Goal: Information Seeking & Learning: Check status

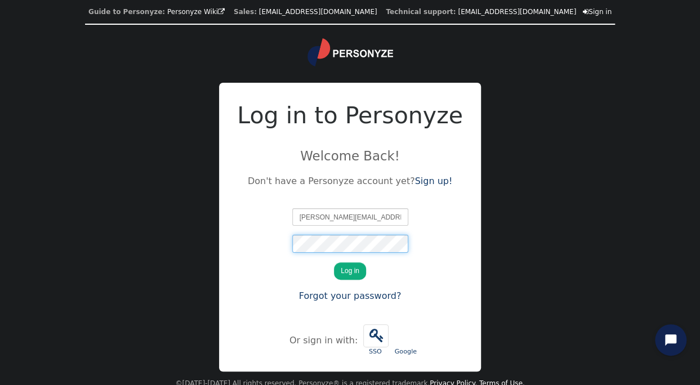
click at [292, 235] on div at bounding box center [292, 235] width 0 height 0
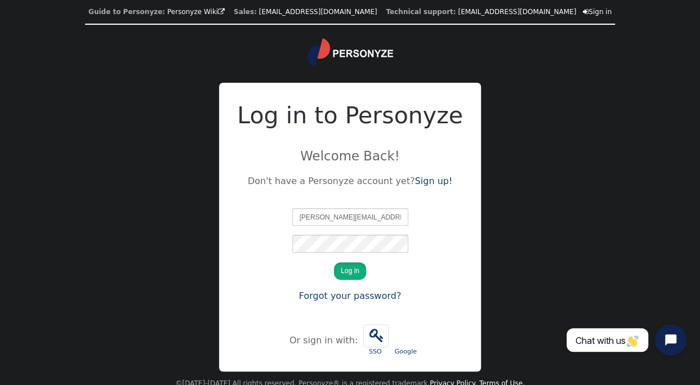
click at [343, 274] on button "Log in" at bounding box center [350, 270] width 32 height 17
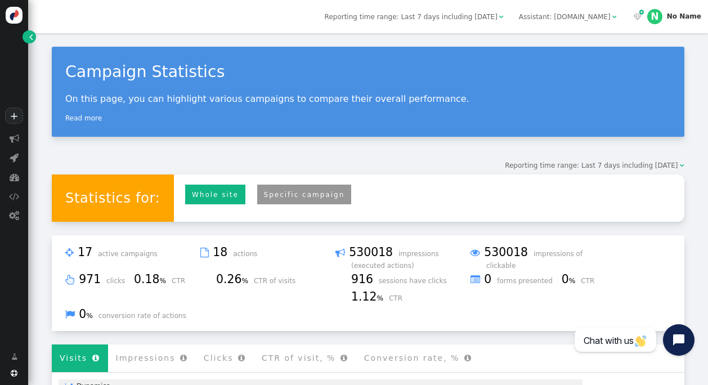
click at [297, 195] on link "Specific campaign" at bounding box center [304, 195] width 95 height 20
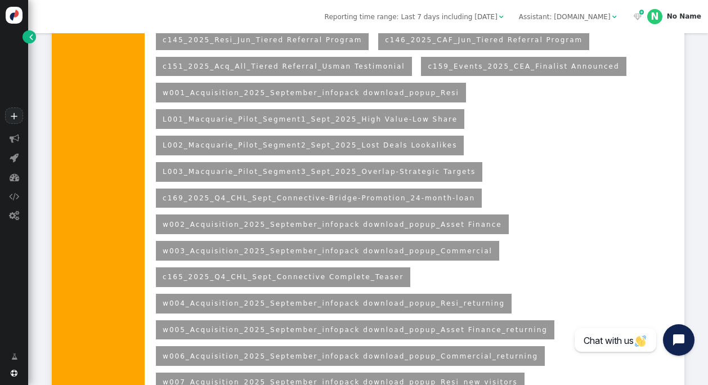
scroll to position [205, 0]
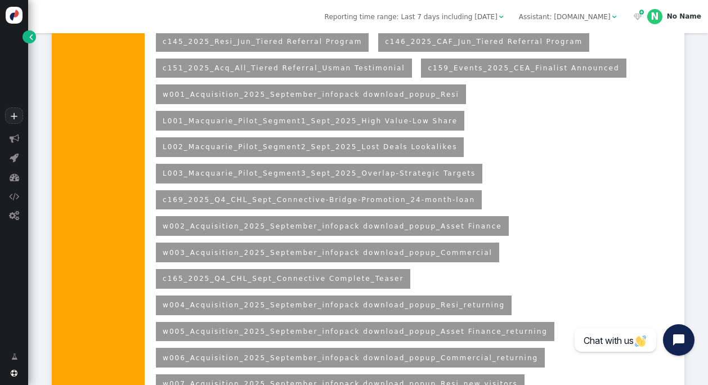
click at [249, 121] on link "L001_Macquarie_Pilot_Segment1_Sept_2025_High Value-Low Share" at bounding box center [310, 121] width 295 height 8
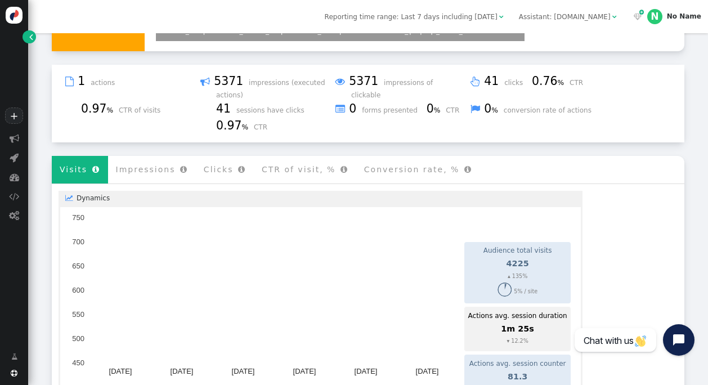
scroll to position [558, 0]
click at [320, 315] on rect "A chart." at bounding box center [273, 315] width 369 height 1
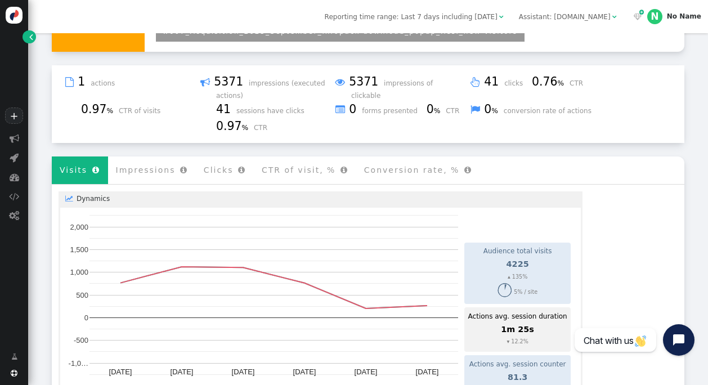
click at [624, 141] on div "Statistics for: Whole site Personyze recommendations Specific campaign Campaign…" at bounding box center [368, 187] width 633 height 1141
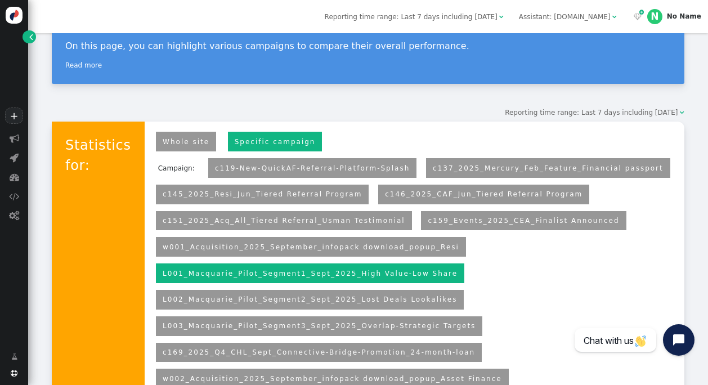
scroll to position [54, 0]
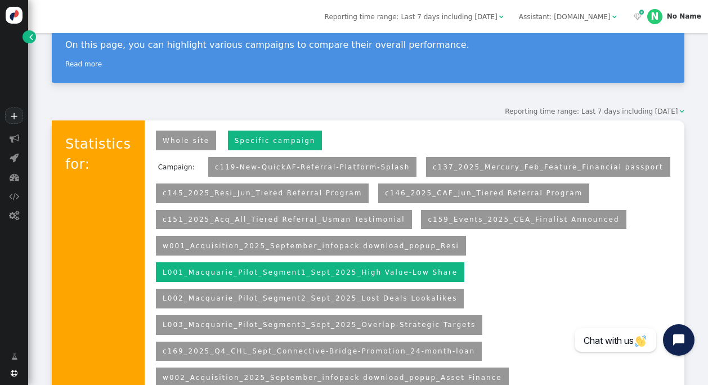
click at [649, 114] on span "Reporting time range: Last 7 days including [DATE]" at bounding box center [591, 112] width 173 height 8
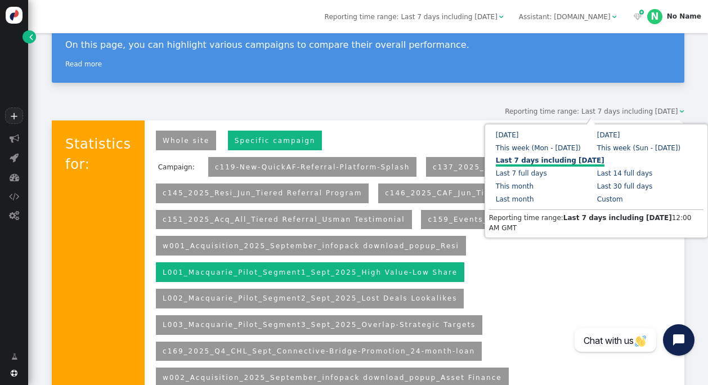
click at [597, 198] on link "Custom" at bounding box center [610, 199] width 26 height 8
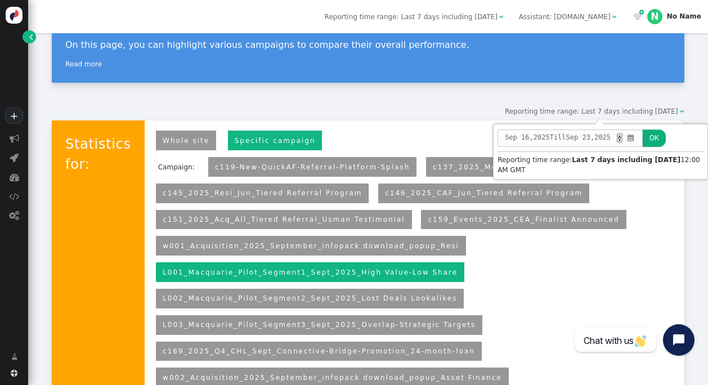
click at [635, 140] on span "" at bounding box center [630, 138] width 9 height 10
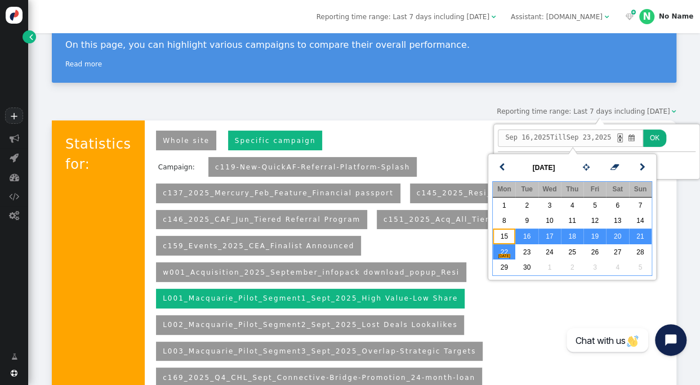
click at [507, 230] on td "15" at bounding box center [503, 237] width 23 height 16
click at [640, 231] on td "21" at bounding box center [640, 237] width 23 height 16
click at [656, 139] on button "OK" at bounding box center [654, 137] width 23 height 17
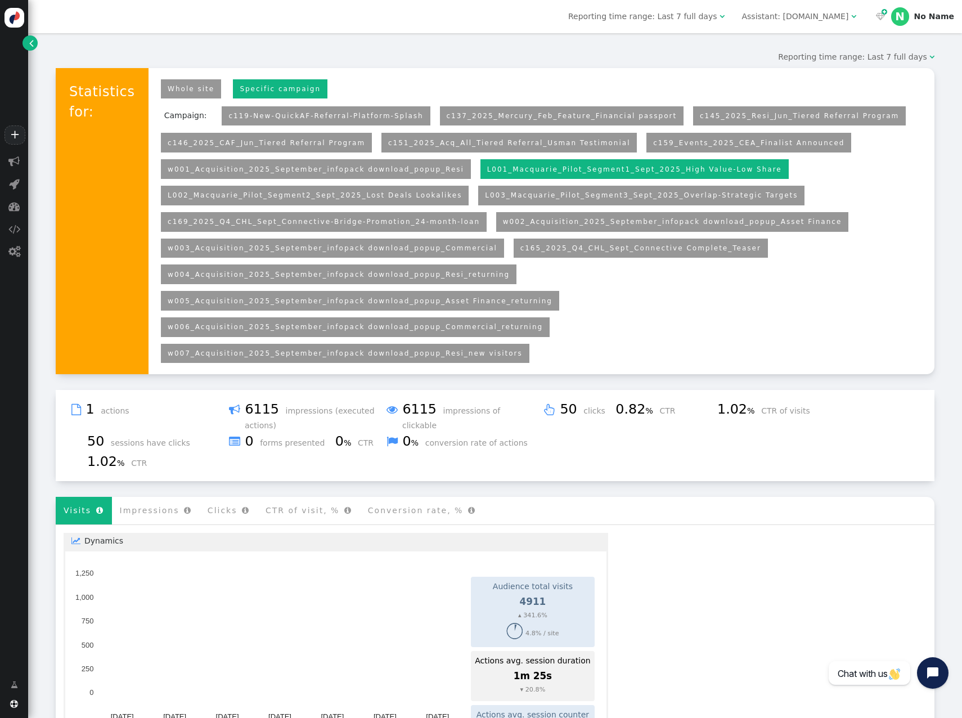
scroll to position [69, 0]
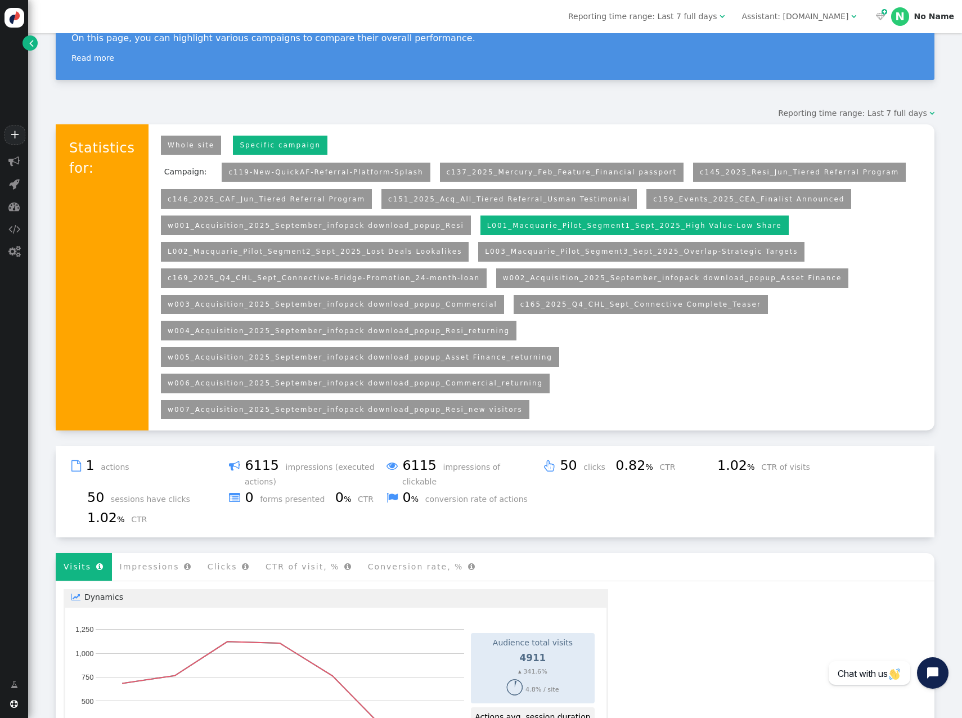
click at [402, 251] on link "L002_Macquarie_Pilot_Segment2_Sept_2025_Lost Deals Lookalikes" at bounding box center [315, 252] width 294 height 8
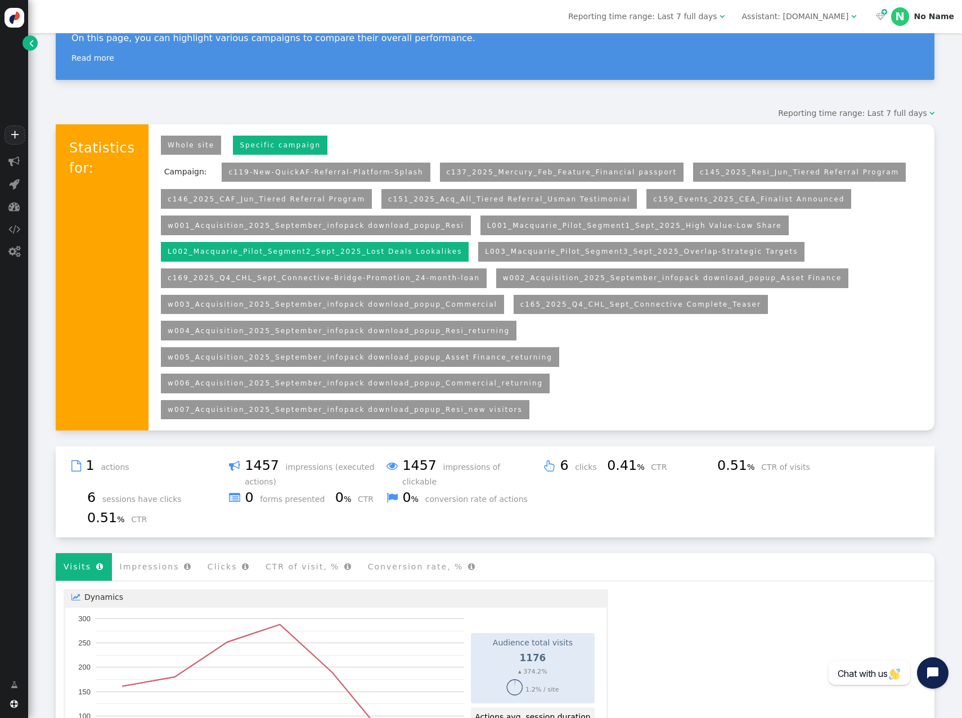
click at [485, 253] on link "L003_Macquarie_Pilot_Segment3_Sept_2025_Overlap-Strategic Targets" at bounding box center [641, 252] width 313 height 8
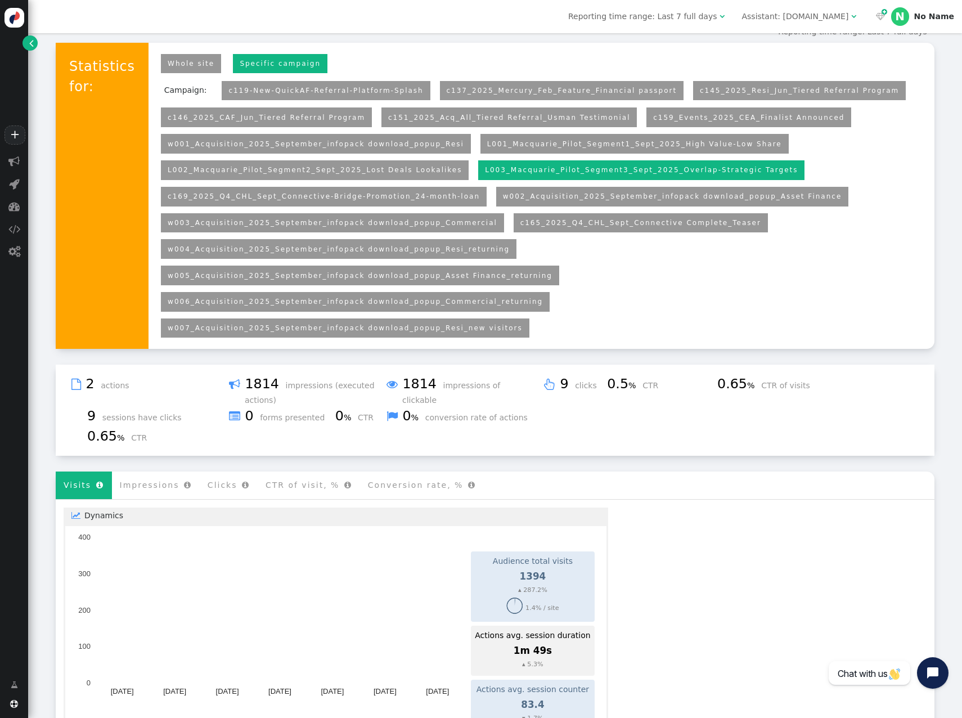
scroll to position [126, 0]
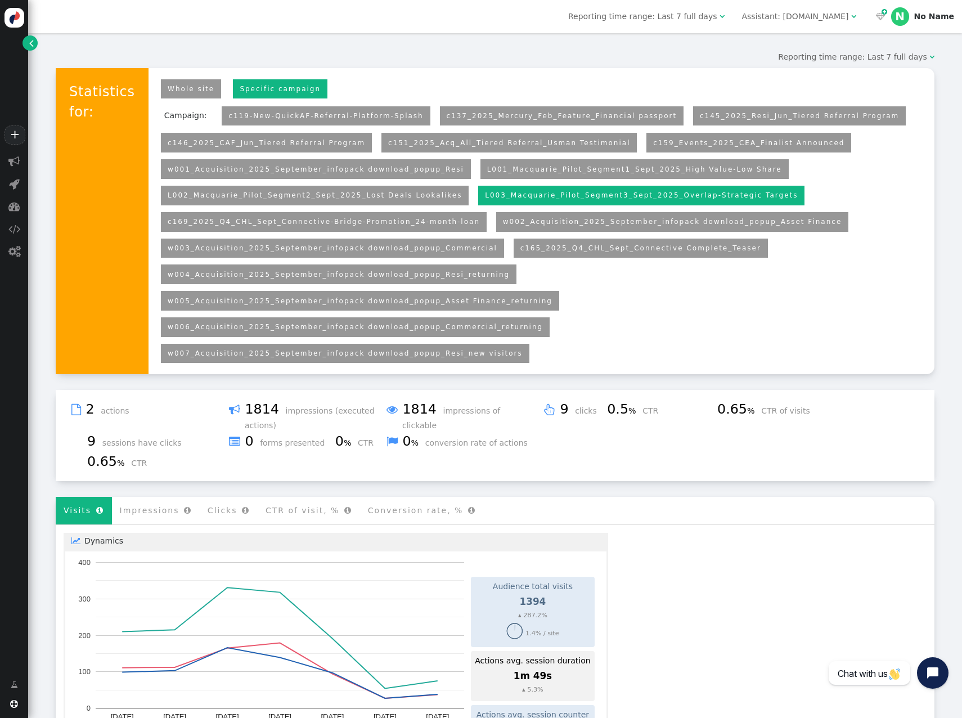
click at [572, 175] on li "L001_Macquarie_Pilot_Segment1_Sept_2025_High Value-Low Share" at bounding box center [635, 169] width 308 height 20
click at [570, 168] on link "L001_Macquarie_Pilot_Segment1_Sept_2025_High Value-Low Share" at bounding box center [634, 169] width 295 height 8
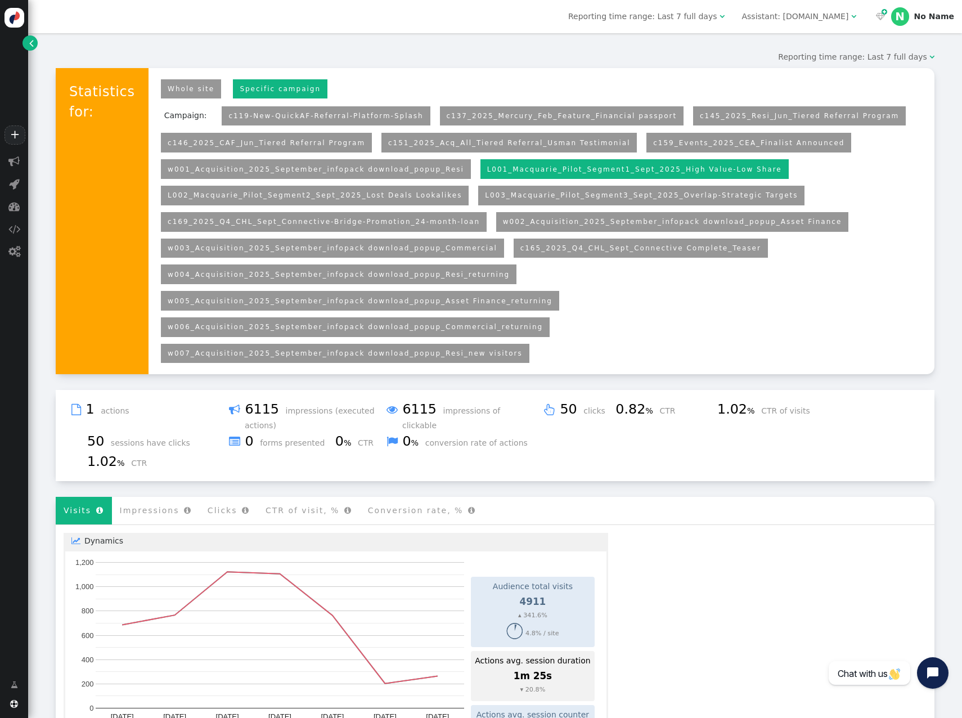
click at [707, 56] on span "Reporting time range: Last 7 full days" at bounding box center [852, 56] width 149 height 9
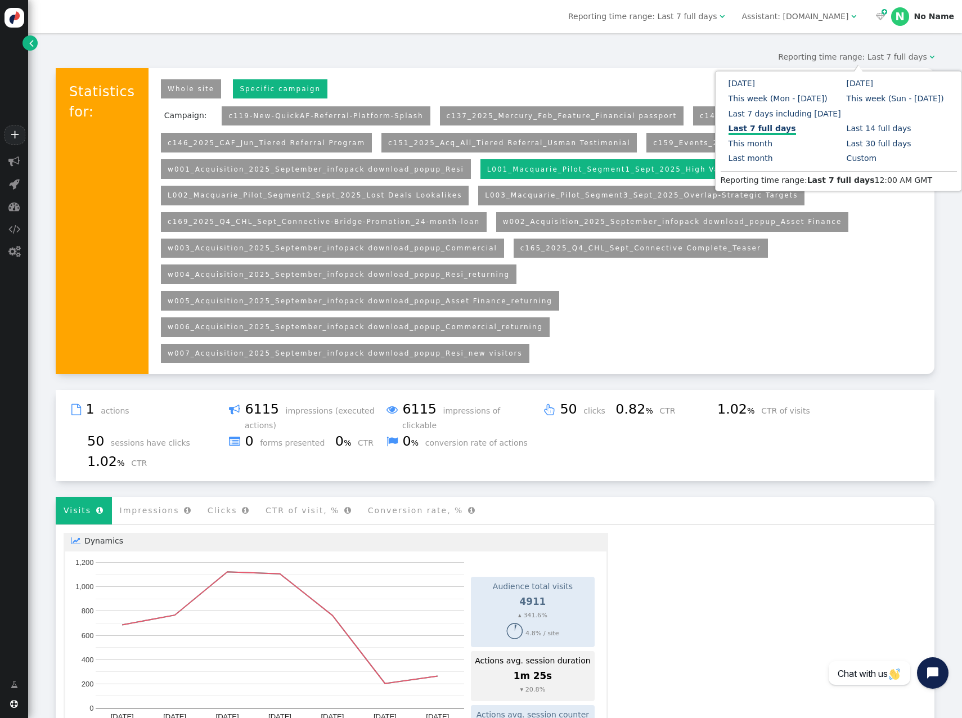
click at [707, 162] on link "Custom" at bounding box center [862, 158] width 30 height 9
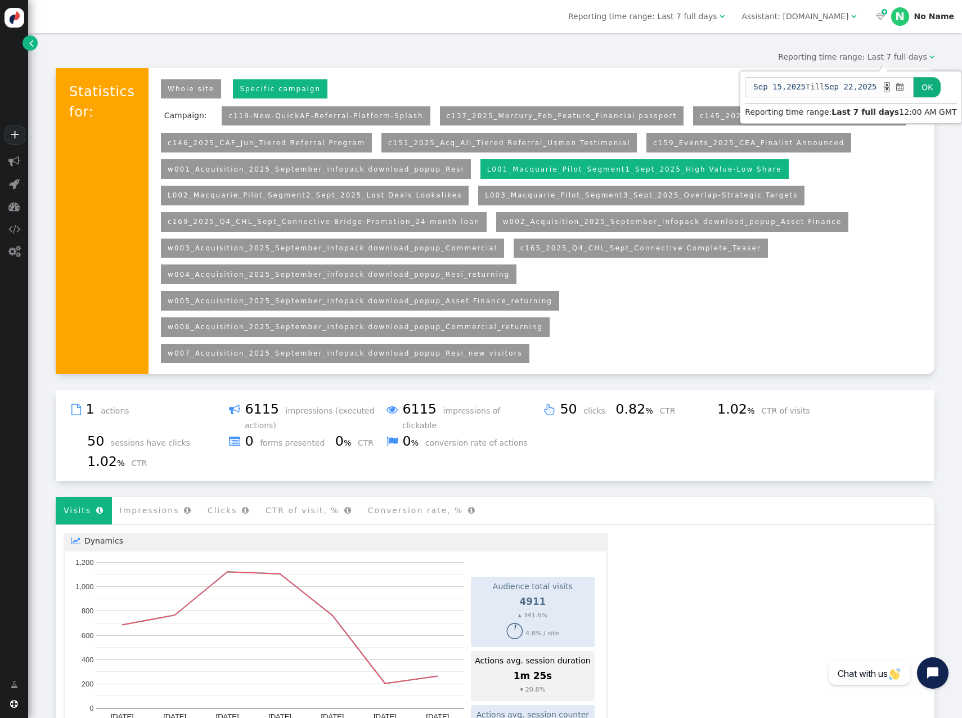
click at [707, 90] on span "" at bounding box center [900, 87] width 11 height 12
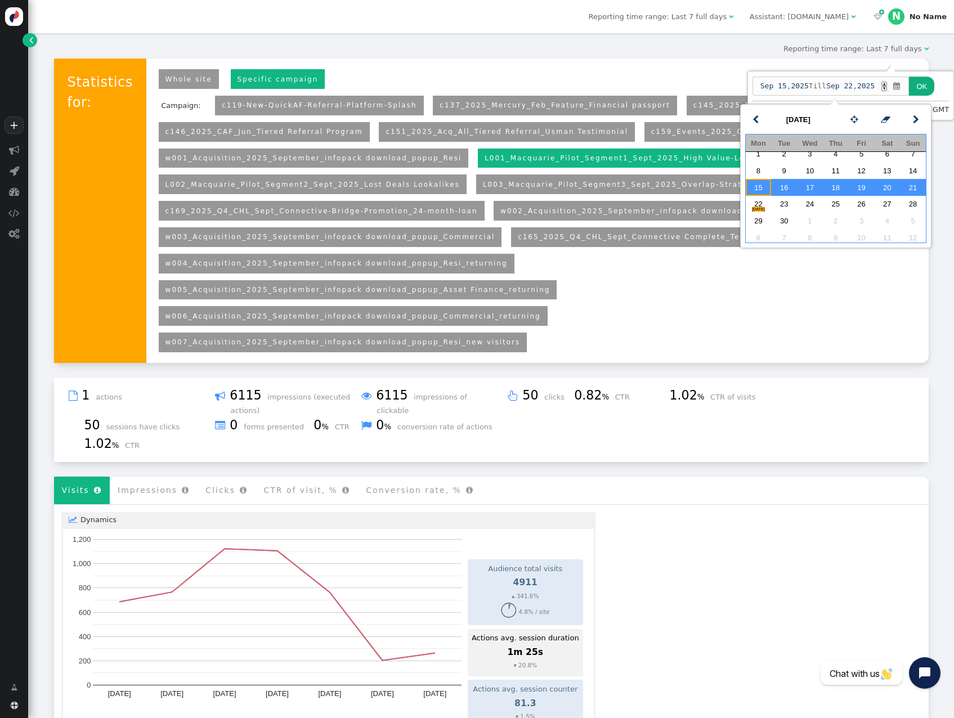
click at [707, 196] on td "15" at bounding box center [759, 187] width 26 height 17
click at [707, 196] on td "21" at bounding box center [913, 187] width 26 height 17
click at [707, 87] on button "OK" at bounding box center [921, 86] width 25 height 19
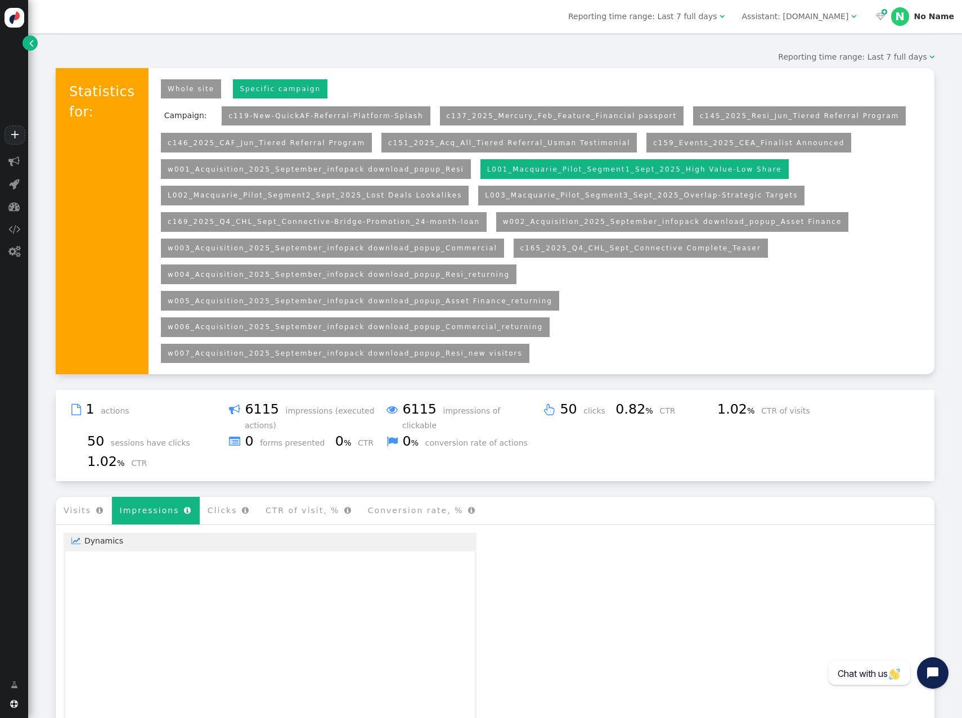
click at [143, 384] on li "Impressions " at bounding box center [156, 511] width 88 height 28
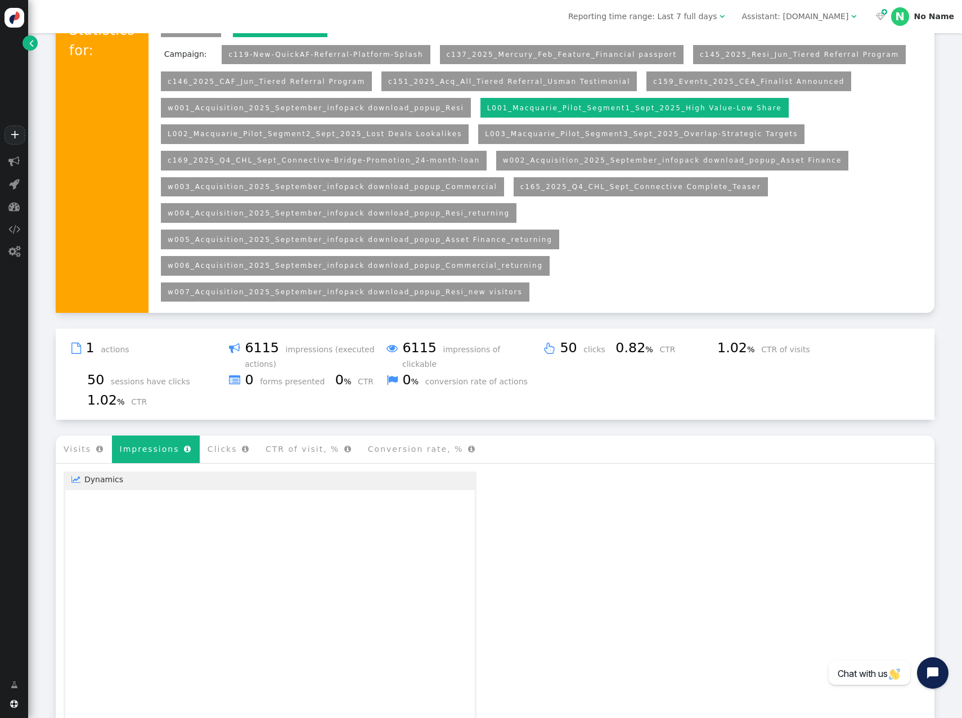
scroll to position [188, 0]
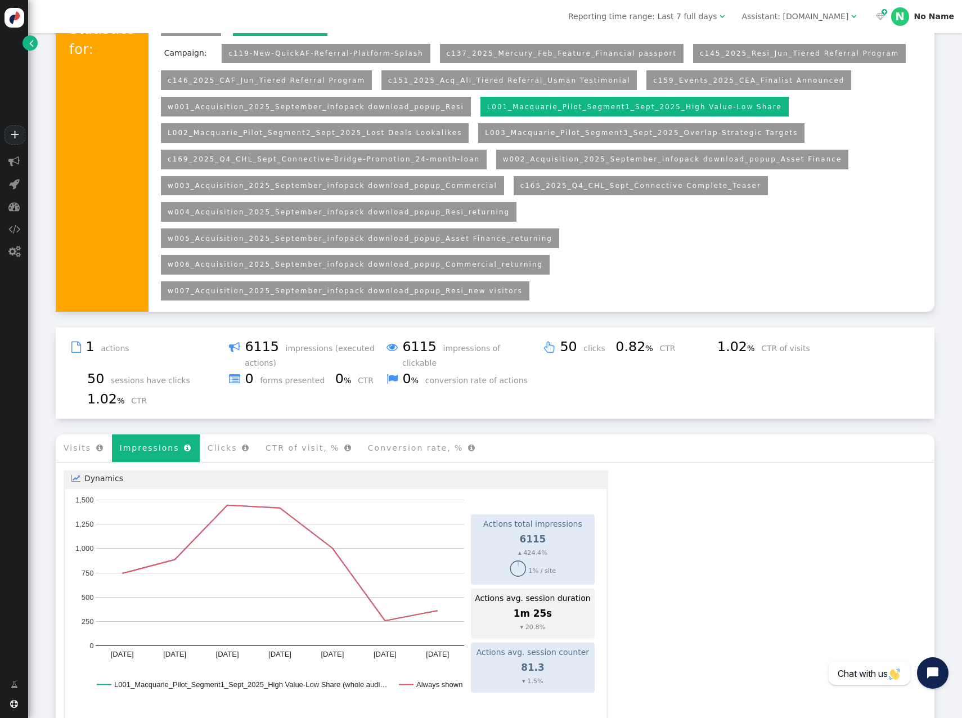
click at [367, 133] on link "L002_Macquarie_Pilot_Segment2_Sept_2025_Lost Deals Lookalikes" at bounding box center [315, 133] width 294 height 8
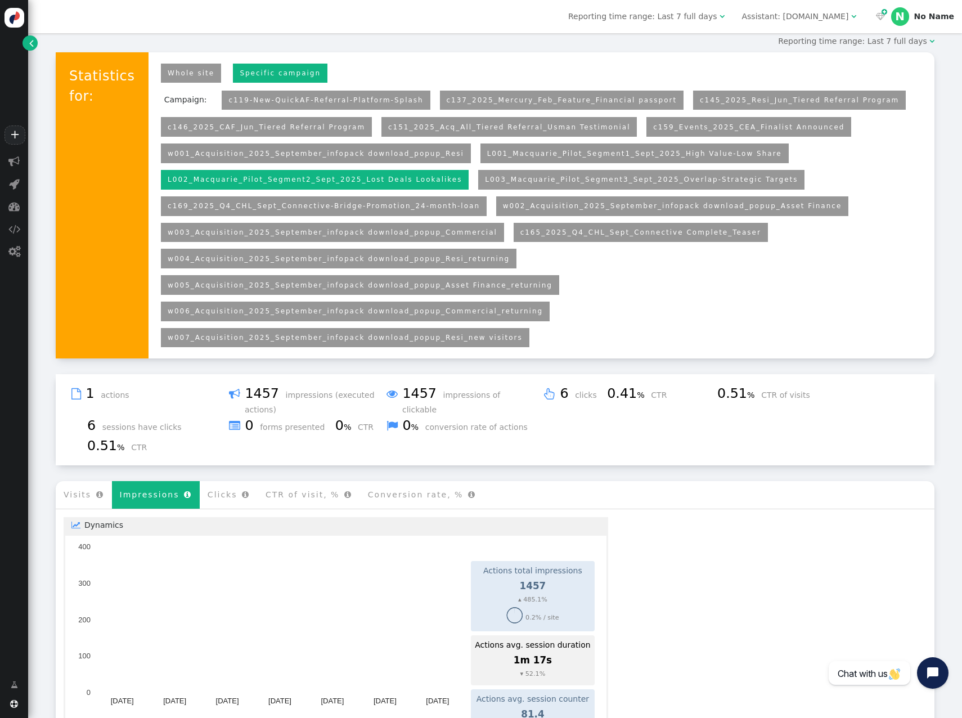
scroll to position [0, 0]
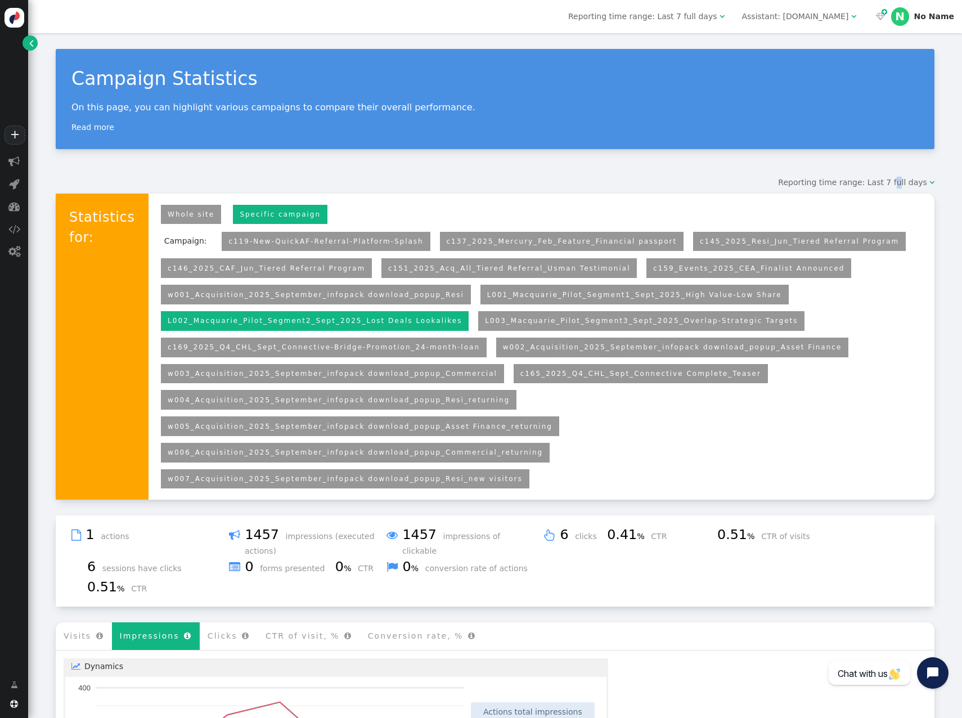
click at [707, 184] on span "Reporting time range: Last 7 full days" at bounding box center [852, 182] width 149 height 9
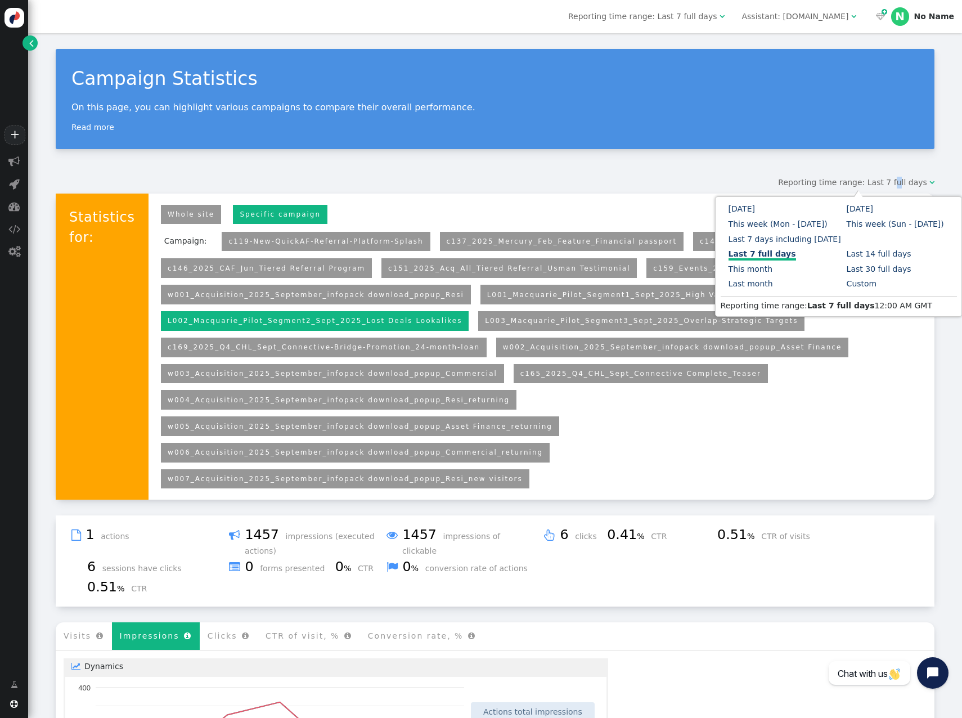
click at [707, 279] on link "Custom" at bounding box center [862, 283] width 30 height 9
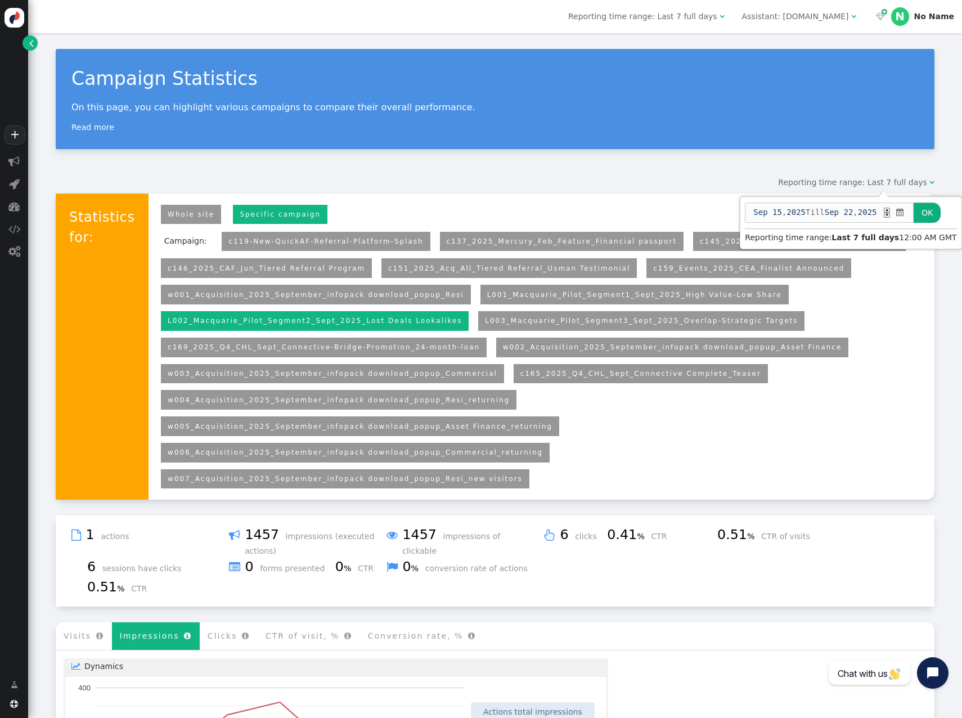
click at [707, 214] on span "" at bounding box center [900, 213] width 11 height 12
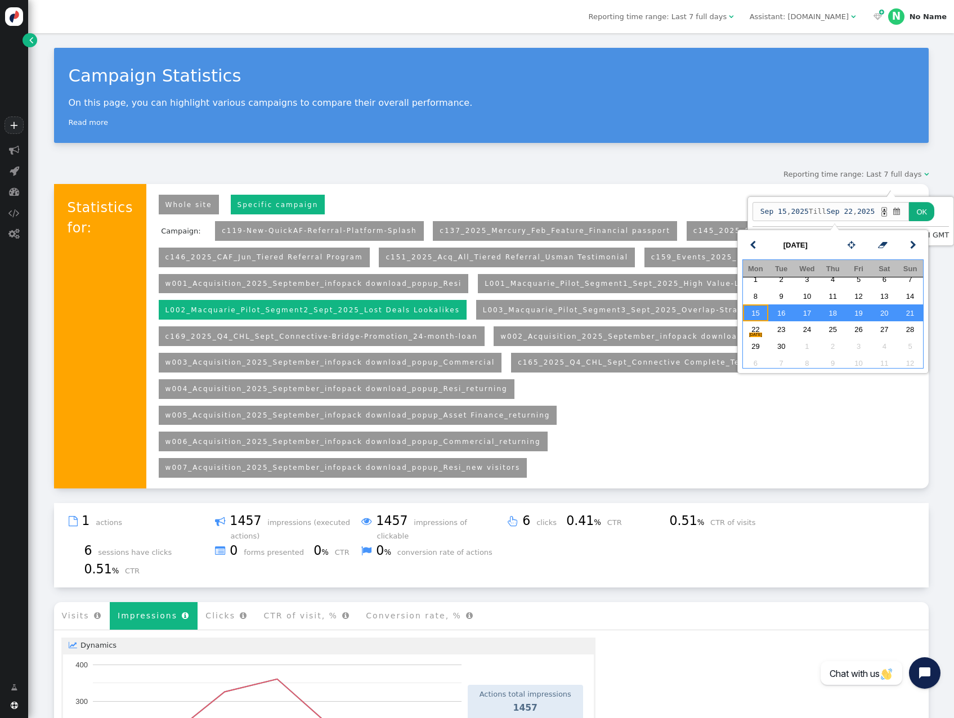
click at [707, 320] on td "15" at bounding box center [756, 312] width 26 height 17
click at [707, 321] on td "21" at bounding box center [910, 312] width 26 height 17
click at [707, 214] on button "OK" at bounding box center [921, 211] width 25 height 19
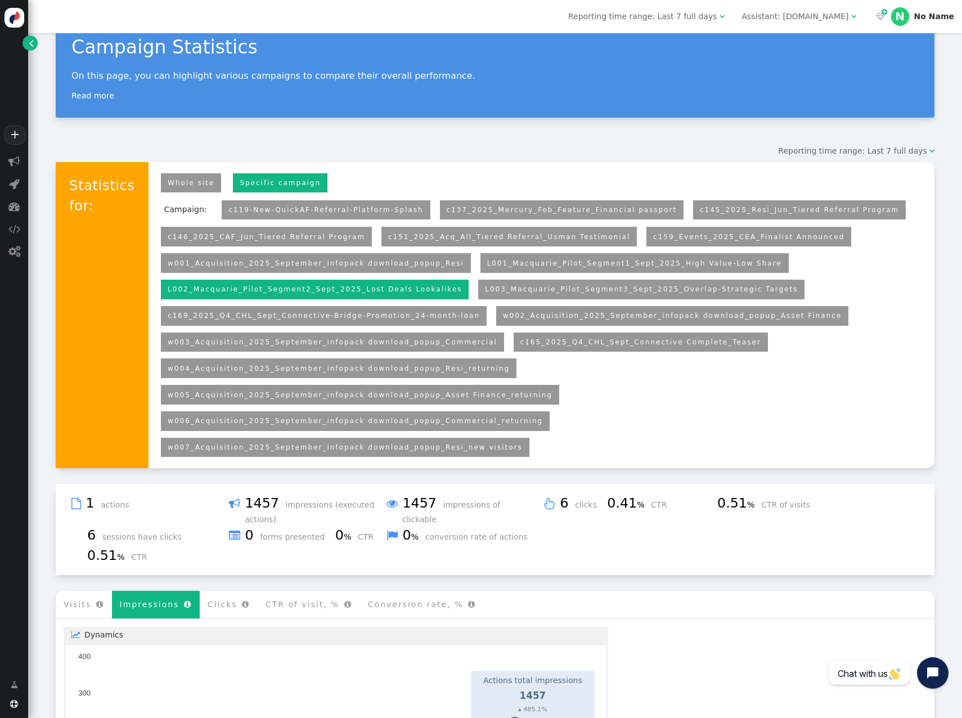
scroll to position [56, 0]
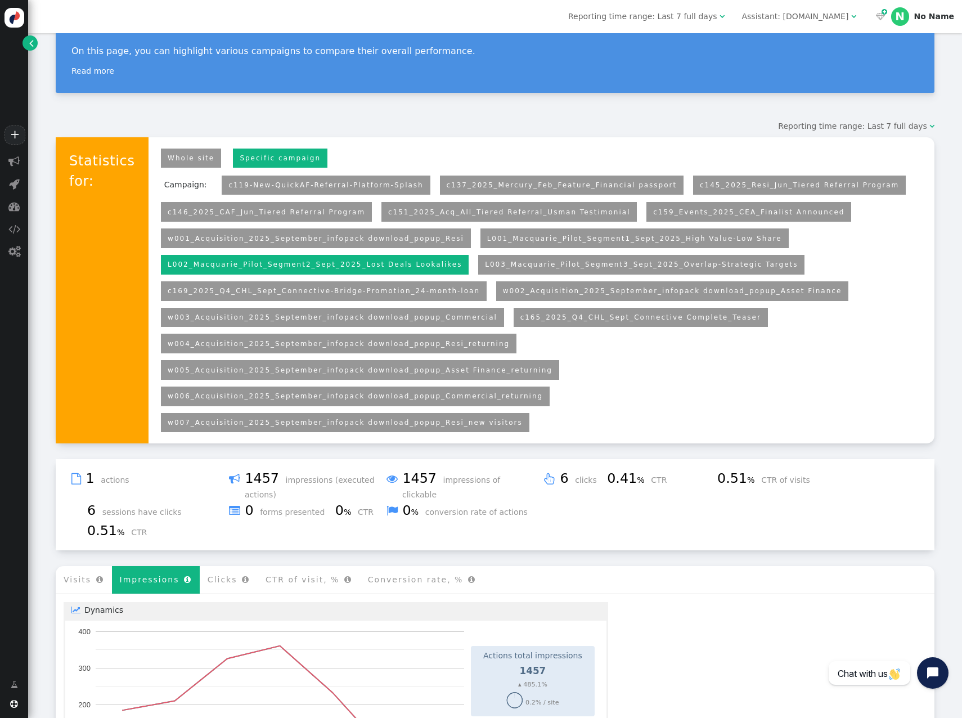
click at [485, 267] on link "L003_Macquarie_Pilot_Segment3_Sept_2025_Overlap-Strategic Targets" at bounding box center [641, 265] width 313 height 8
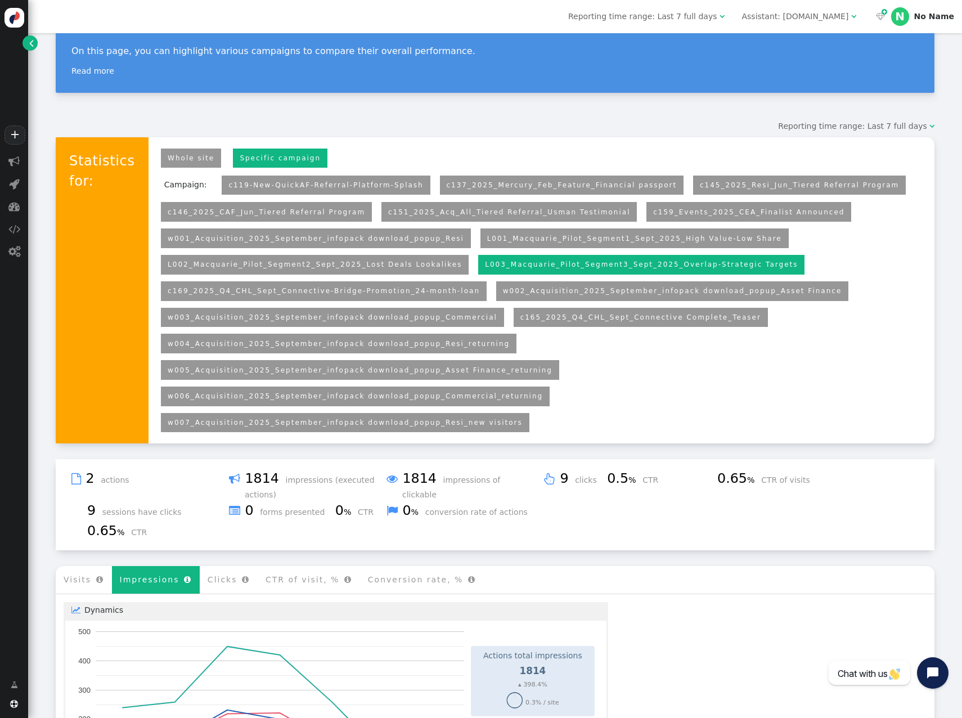
click at [707, 119] on div "Campaign Statistics On this page, you can highlight various campaigns to compar…" at bounding box center [495, 509] width 934 height 1065
click at [707, 126] on span "Reporting time range: Last 7 full days" at bounding box center [852, 126] width 149 height 9
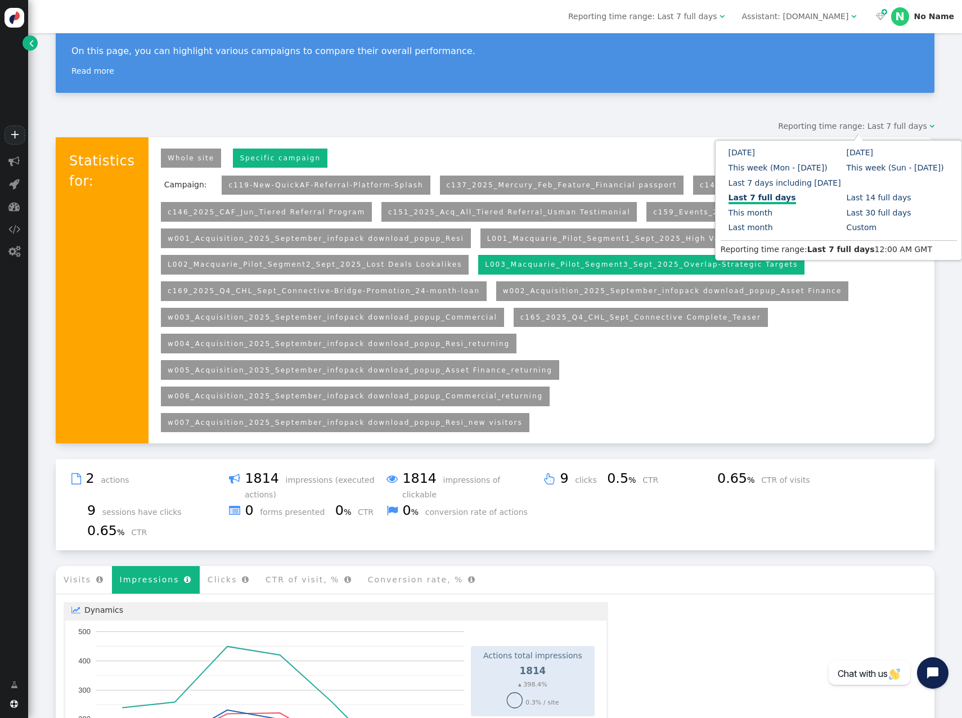
click at [707, 229] on link "Custom" at bounding box center [862, 227] width 30 height 9
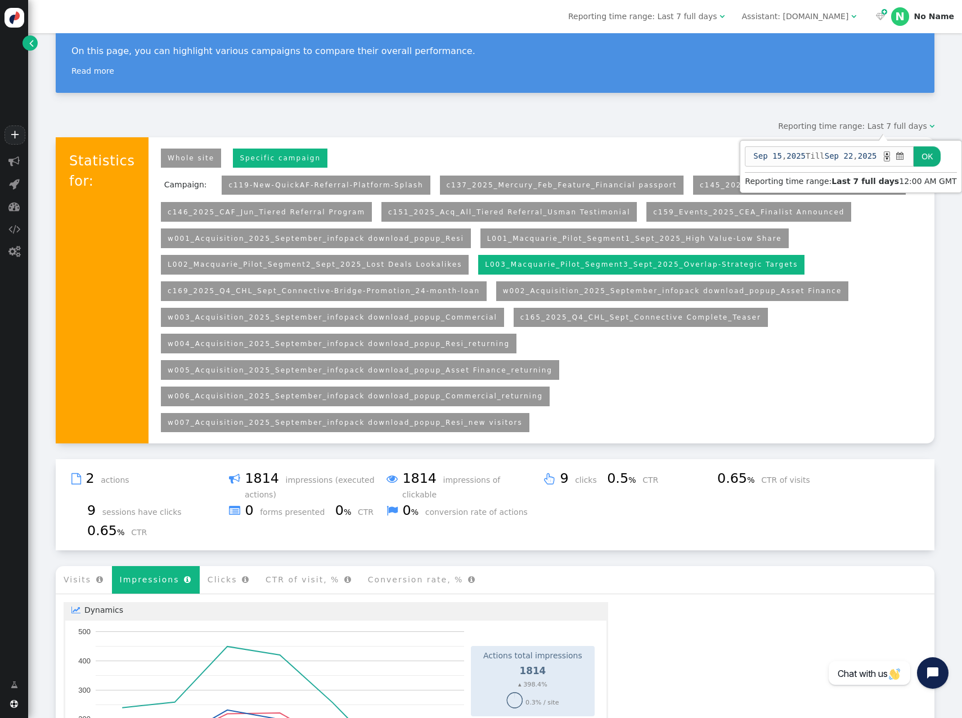
click at [707, 158] on span "" at bounding box center [900, 156] width 11 height 12
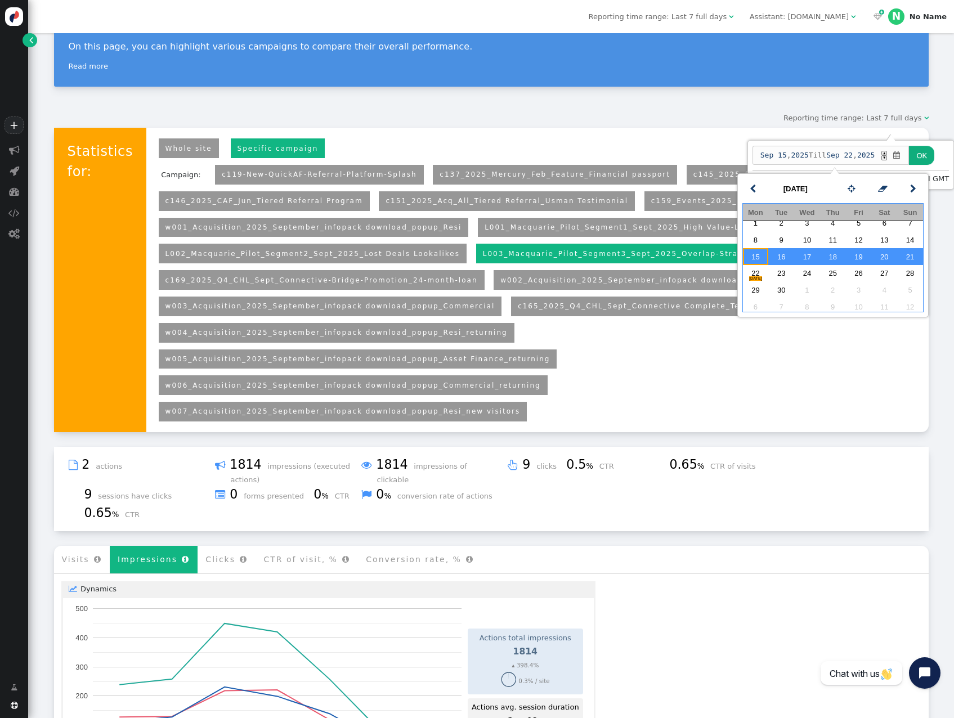
click at [707, 265] on td "15" at bounding box center [756, 256] width 26 height 17
click at [707, 265] on td "21" at bounding box center [910, 256] width 26 height 17
click at [707, 153] on button "OK" at bounding box center [921, 155] width 25 height 19
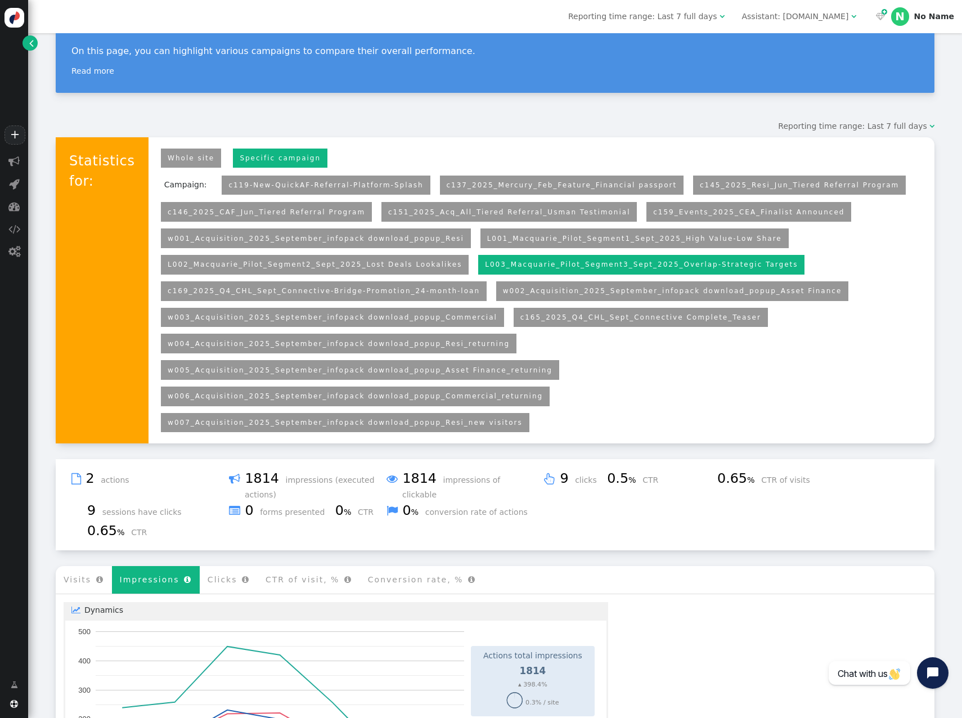
click at [707, 384] on menu "Visits  Impressions  Clicks  CTR of visit, %  Conversion rate, % " at bounding box center [495, 580] width 879 height 28
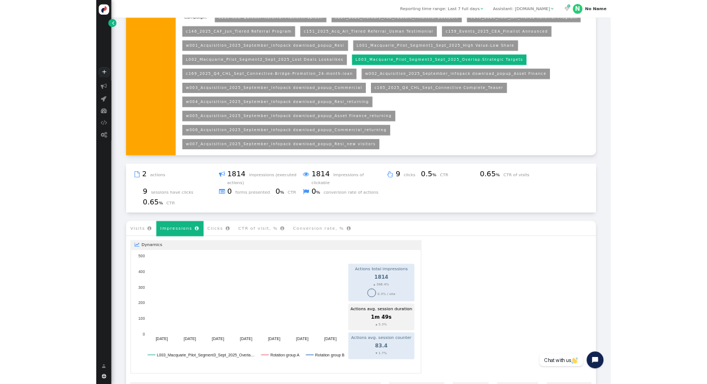
scroll to position [209, 0]
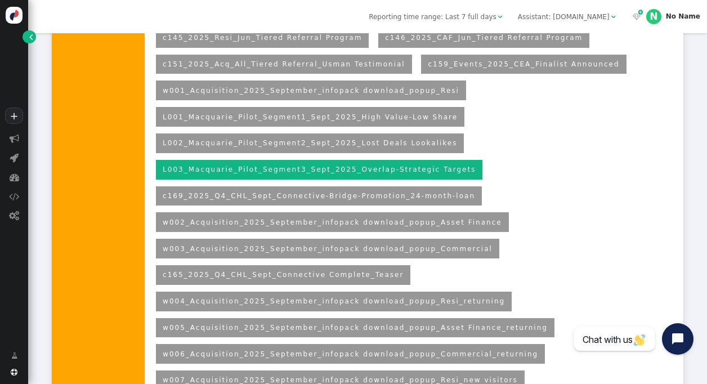
click at [387, 321] on li "w005_Acquisition_2025_September_infopack download_popup_Asset Finance_returning" at bounding box center [355, 328] width 398 height 20
click at [367, 244] on li "w003_Acquisition_2025_September_infopack download_popup_Commercial" at bounding box center [327, 249] width 343 height 20
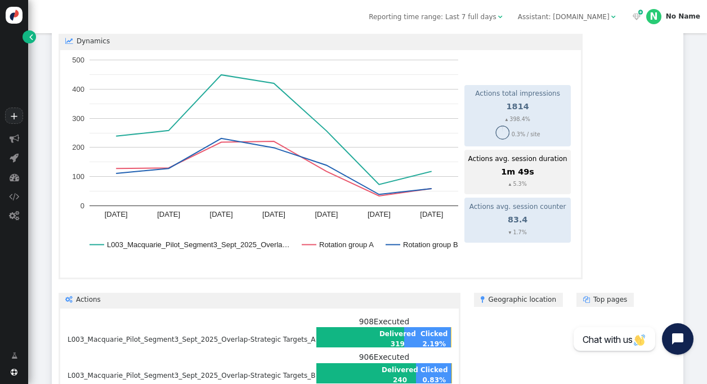
scroll to position [768, 0]
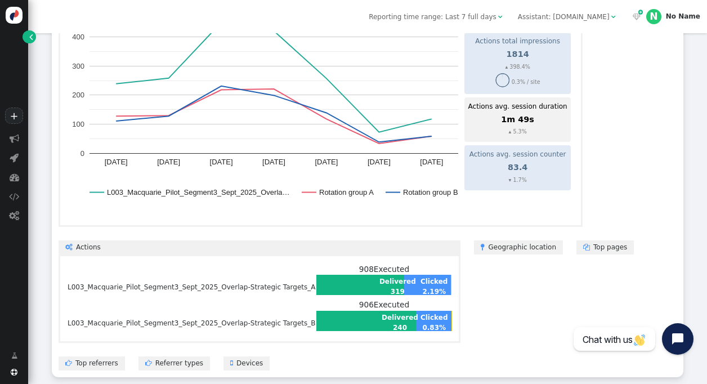
click at [576, 240] on link " Top pages" at bounding box center [604, 247] width 57 height 14
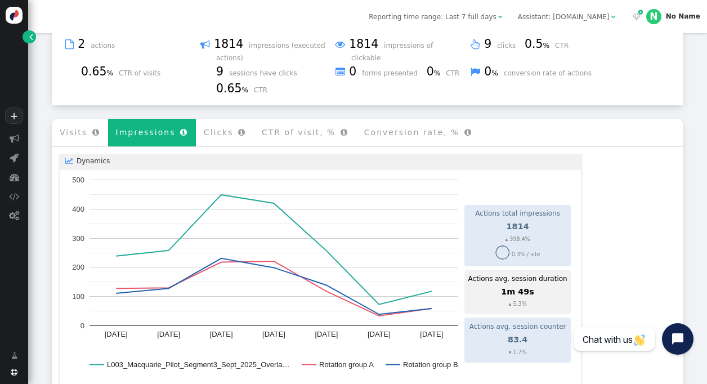
scroll to position [594, 0]
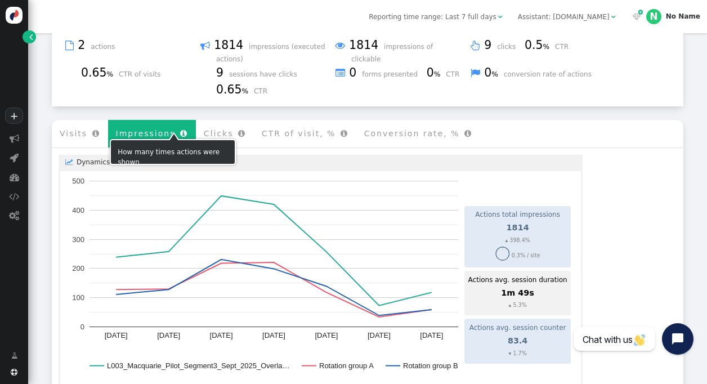
click at [201, 128] on li "Clicks " at bounding box center [225, 134] width 58 height 28
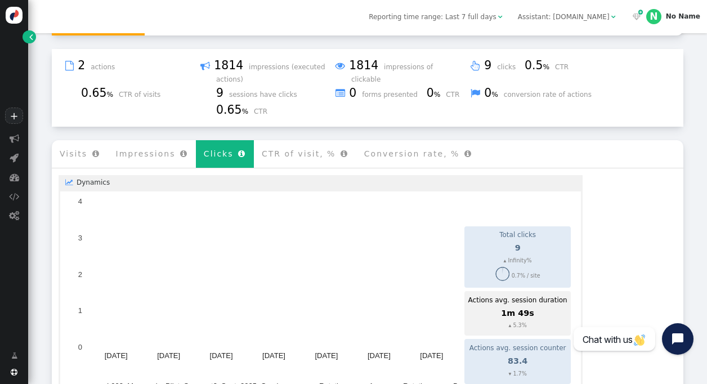
scroll to position [575, 0]
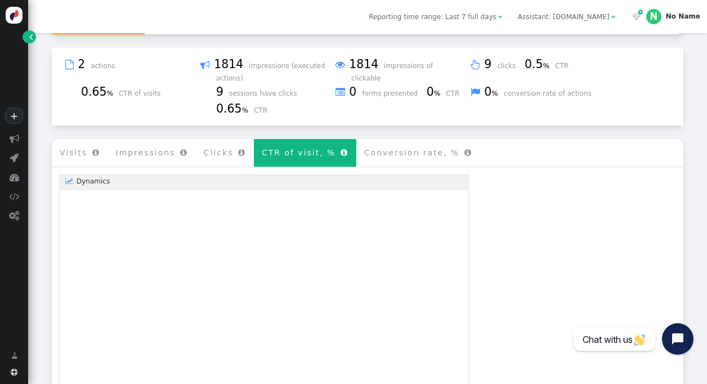
click at [282, 141] on li "CTR of visit, % " at bounding box center [305, 153] width 102 height 28
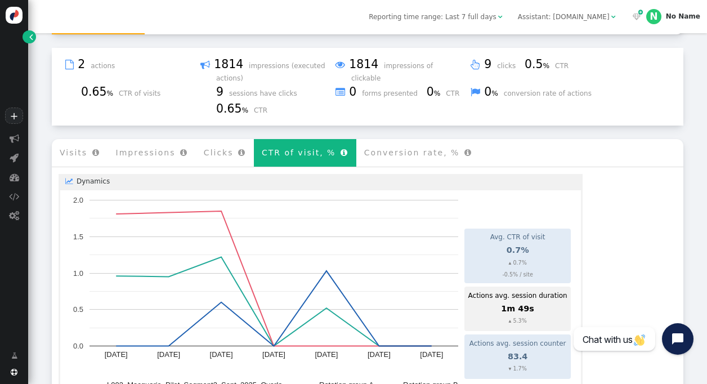
click at [369, 141] on li "Conversion rate, % " at bounding box center [418, 153] width 124 height 28
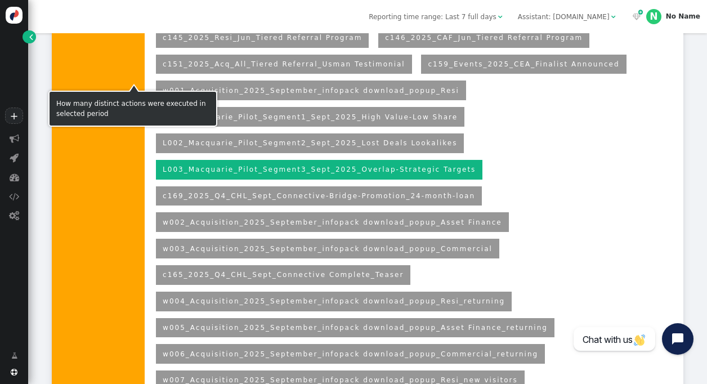
scroll to position [208, 0]
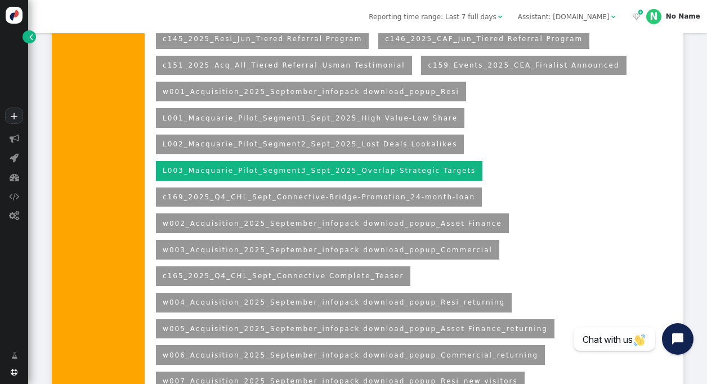
click at [385, 122] on link "L001_Macquarie_Pilot_Segment1_Sept_2025_High Value-Low Share" at bounding box center [310, 118] width 295 height 8
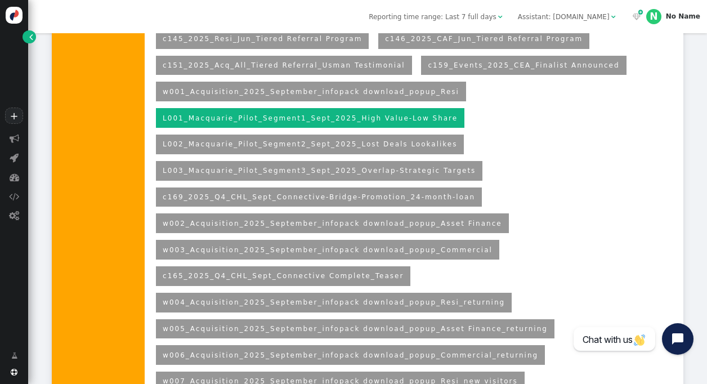
click at [385, 119] on link "L001_Macquarie_Pilot_Segment1_Sept_2025_High Value-Low Share" at bounding box center [310, 118] width 295 height 8
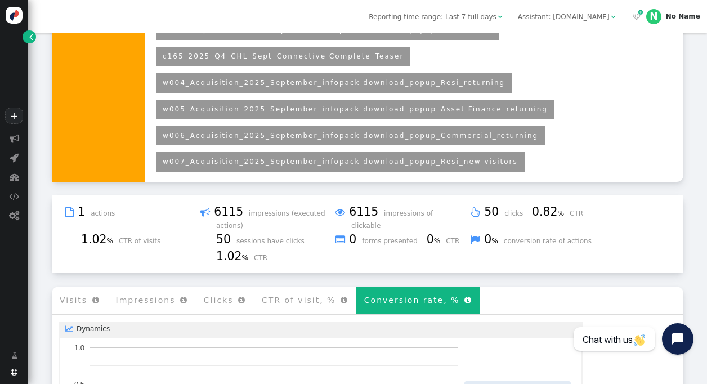
scroll to position [430, 0]
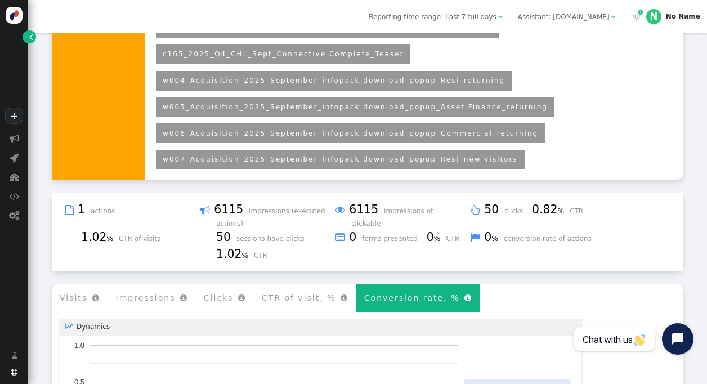
click at [78, 289] on li "Visits " at bounding box center [80, 298] width 56 height 28
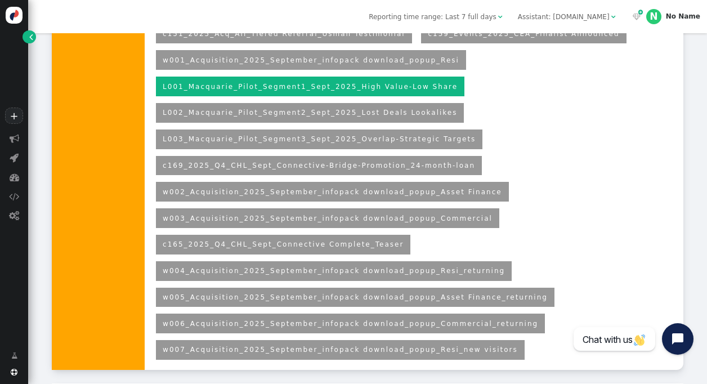
scroll to position [239, 0]
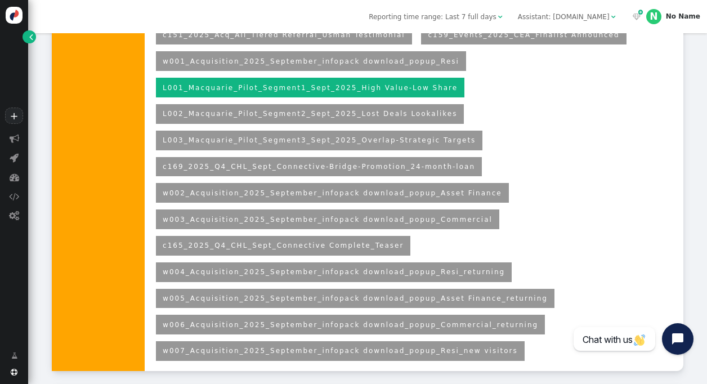
click at [305, 117] on link "L002_Macquarie_Pilot_Segment2_Sept_2025_Lost Deals Lookalikes" at bounding box center [310, 114] width 294 height 8
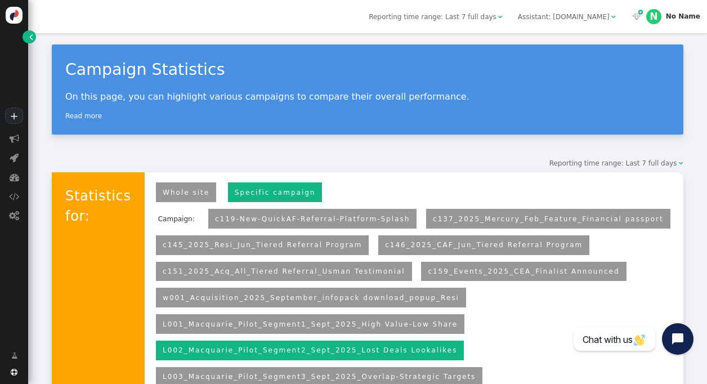
scroll to position [0, 0]
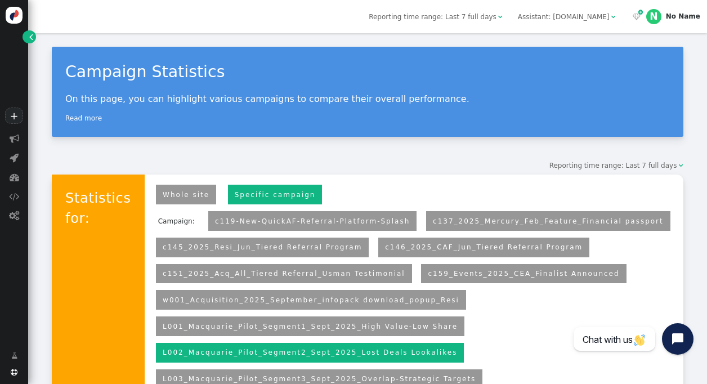
click at [353, 326] on link "L001_Macquarie_Pilot_Segment1_Sept_2025_High Value-Low Share" at bounding box center [310, 327] width 295 height 8
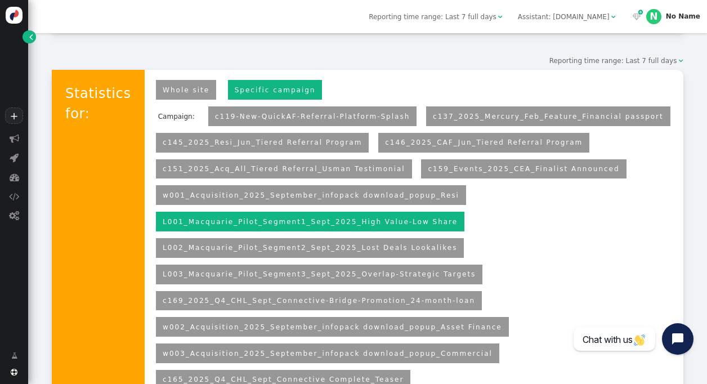
scroll to position [110, 0]
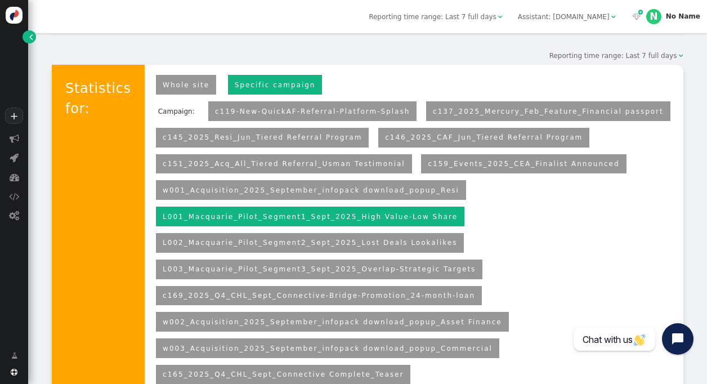
click at [405, 267] on link "L003_Macquarie_Pilot_Segment3_Sept_2025_Overlap-Strategic Targets" at bounding box center [319, 269] width 313 height 8
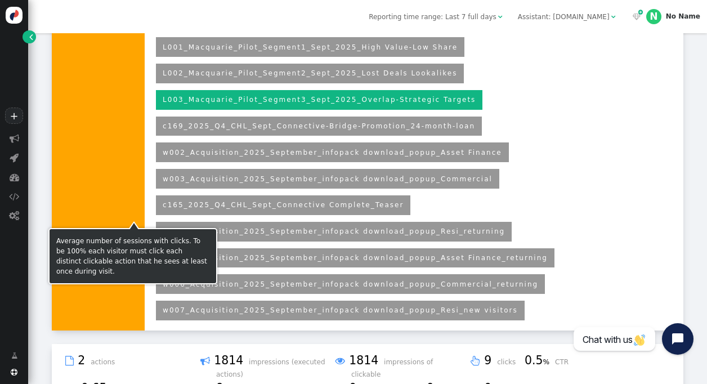
scroll to position [278, 0]
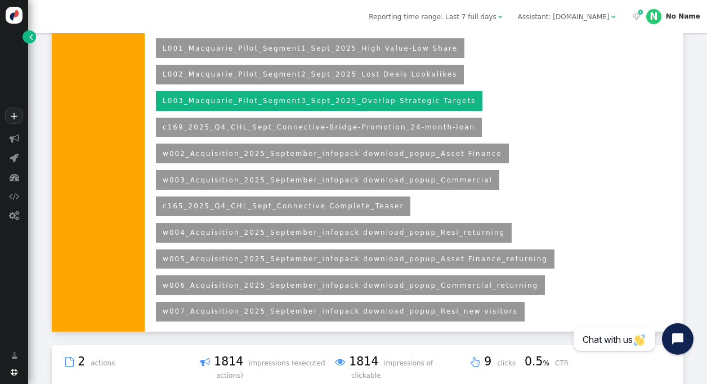
click at [272, 46] on link "L001_Macquarie_Pilot_Segment1_Sept_2025_High Value-Low Share" at bounding box center [310, 48] width 295 height 8
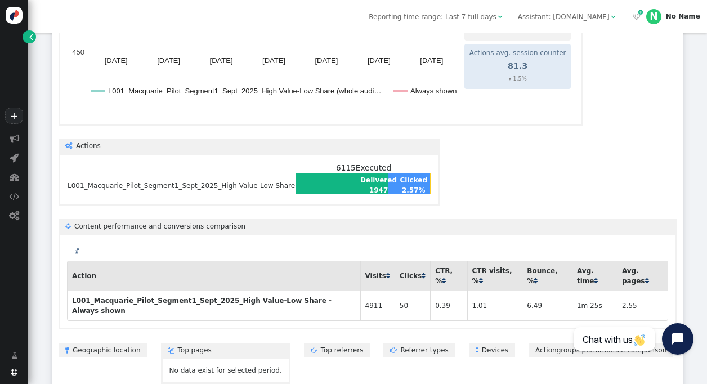
scroll to position [917, 0]
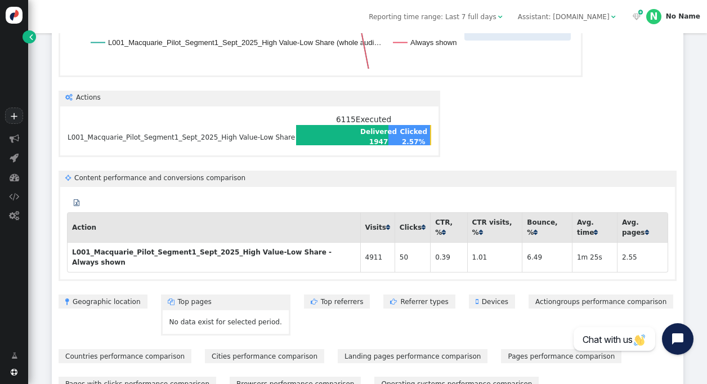
click at [282, 242] on th "L001_Macquarie_Pilot_Segment1_Sept_2025_High Value-Low Share - Always shown" at bounding box center [213, 257] width 293 height 30
click at [401, 349] on link "Landing pages performance comparison" at bounding box center [413, 356] width 150 height 14
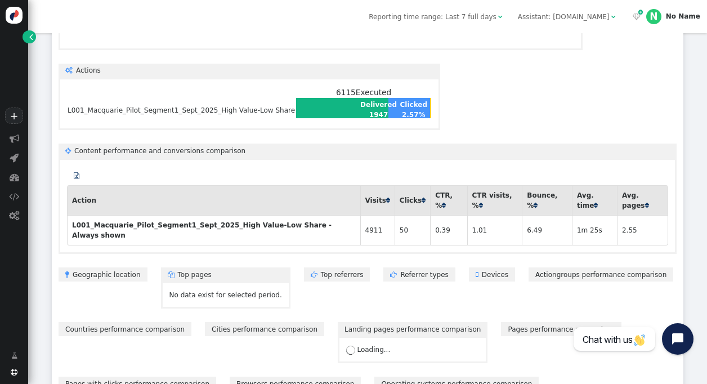
click at [397, 322] on link "Landing pages performance comparison" at bounding box center [413, 329] width 150 height 14
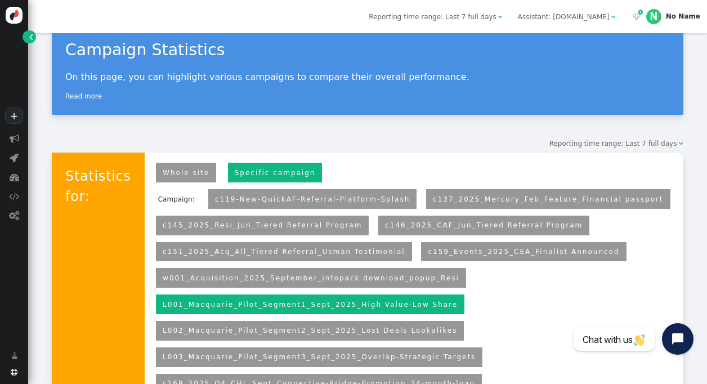
scroll to position [0, 0]
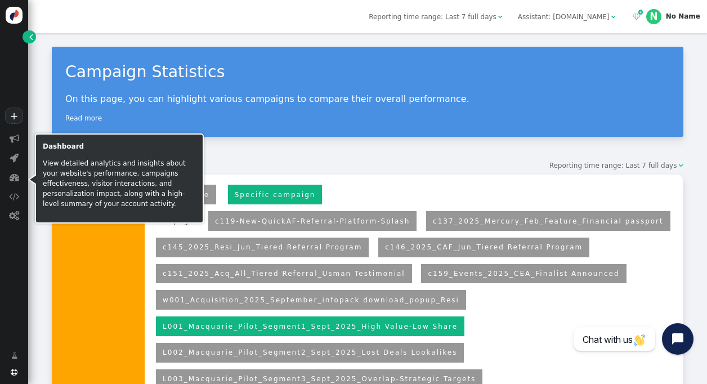
click at [14, 181] on span "" at bounding box center [15, 177] width 10 height 10
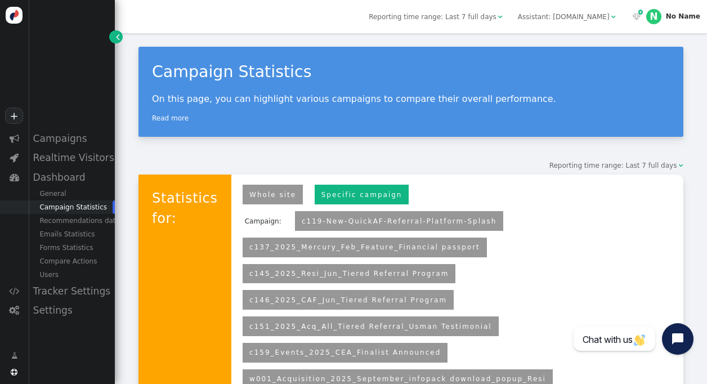
click at [15, 162] on span "" at bounding box center [14, 158] width 9 height 10
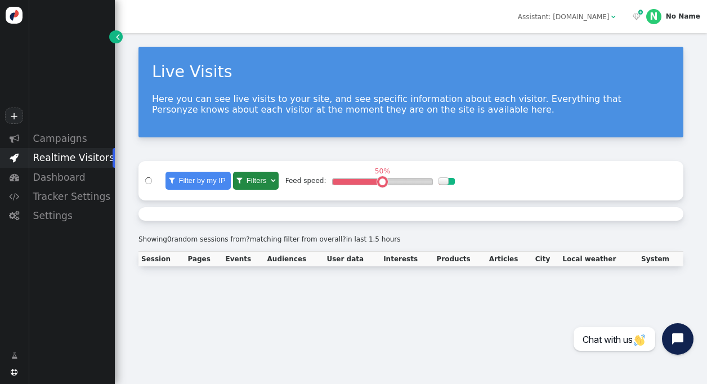
click at [14, 177] on span "" at bounding box center [15, 177] width 10 height 10
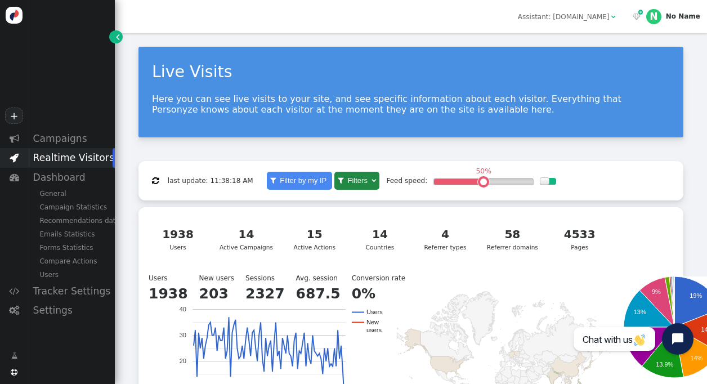
click at [64, 205] on div "Campaign Statistics" at bounding box center [71, 207] width 87 height 14
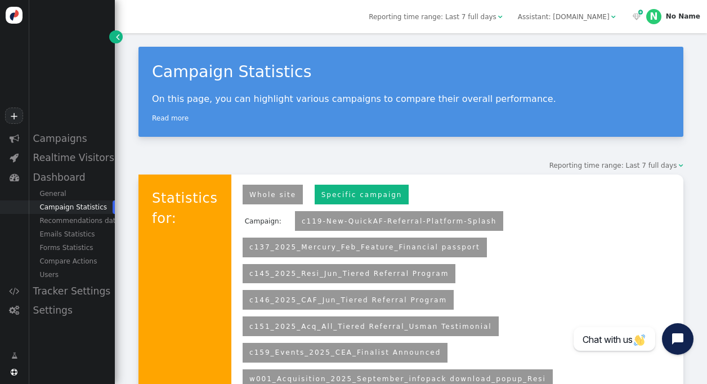
click at [59, 193] on div "General" at bounding box center [71, 194] width 87 height 14
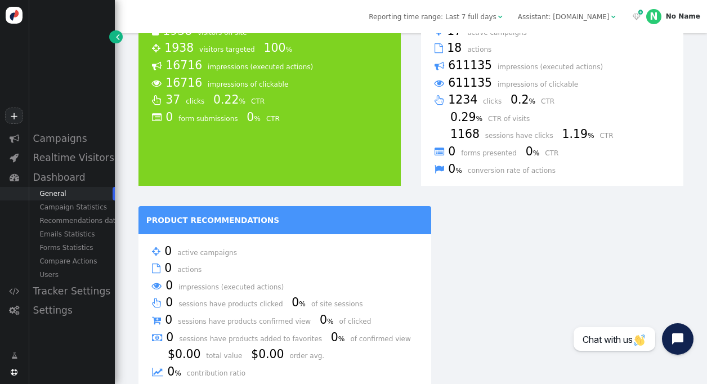
scroll to position [150, 0]
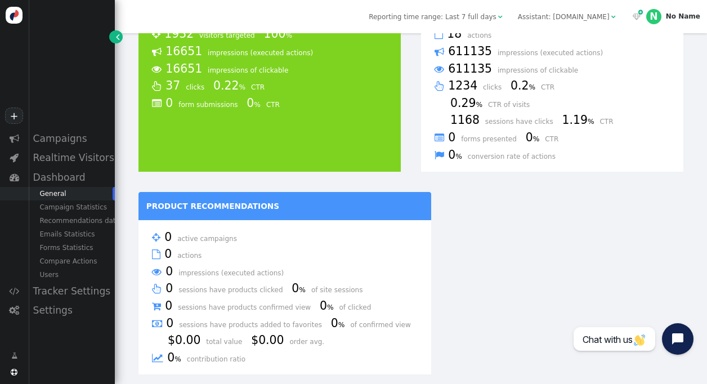
click at [55, 144] on div "Campaigns" at bounding box center [71, 138] width 87 height 19
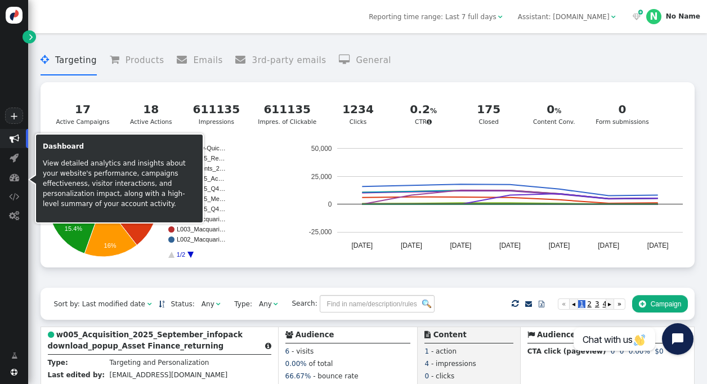
click at [16, 182] on span "" at bounding box center [15, 177] width 10 height 10
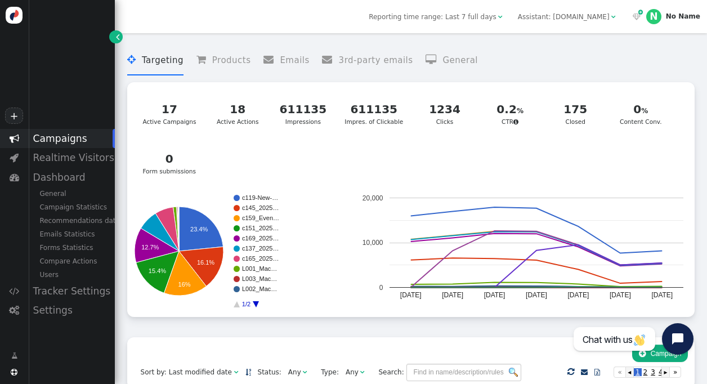
click at [86, 202] on div "Campaign Statistics" at bounding box center [71, 207] width 87 height 14
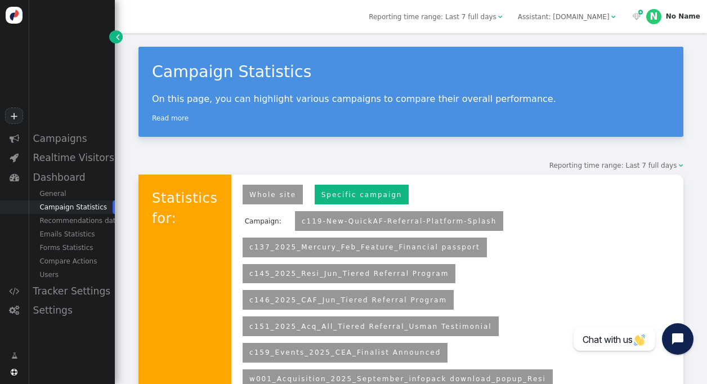
click at [87, 221] on div "Recommendations data" at bounding box center [71, 221] width 87 height 14
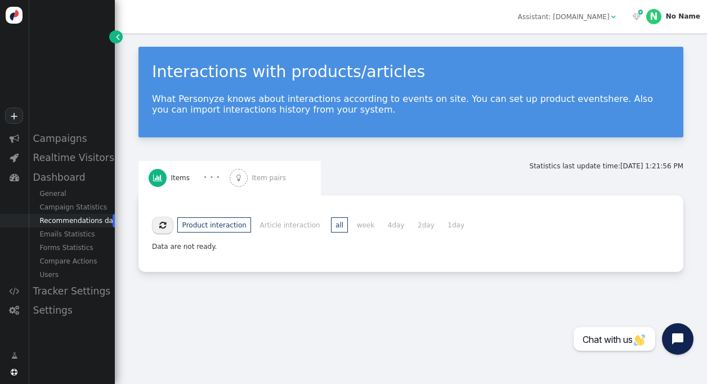
click at [78, 230] on div "Emails Statistics" at bounding box center [71, 234] width 87 height 14
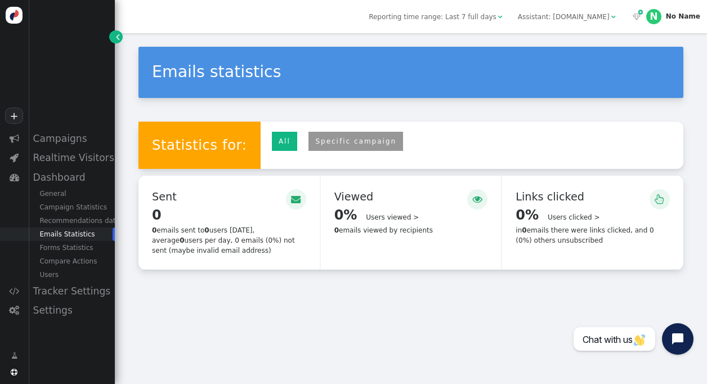
click at [272, 142] on link "All" at bounding box center [284, 142] width 25 height 20
click at [322, 137] on link "Specific campaign" at bounding box center [355, 142] width 95 height 20
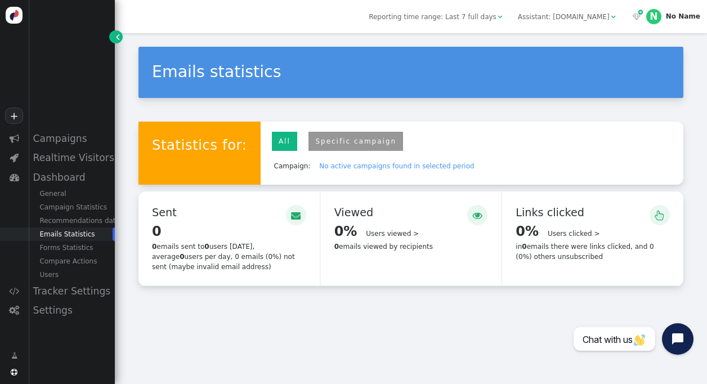
click at [87, 211] on div "Campaign Statistics" at bounding box center [71, 207] width 87 height 14
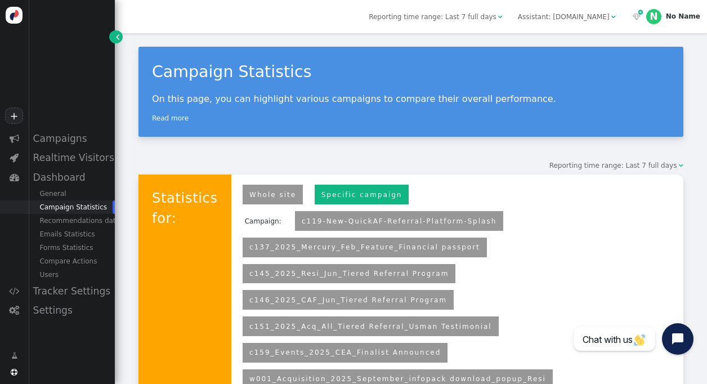
click at [77, 290] on div "Tracker Settings" at bounding box center [71, 290] width 87 height 19
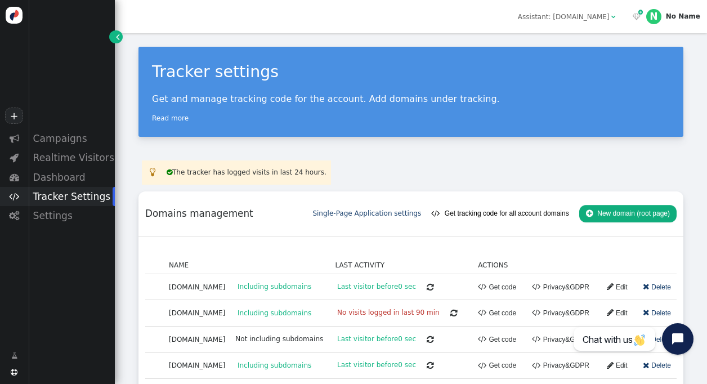
click at [60, 179] on div "Dashboard" at bounding box center [71, 177] width 87 height 19
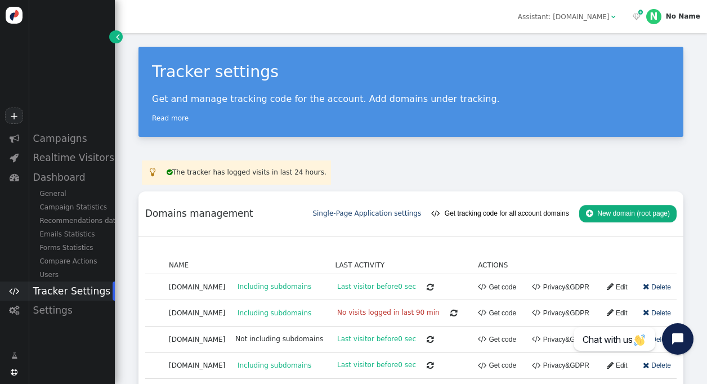
click at [62, 193] on div "General" at bounding box center [71, 194] width 87 height 14
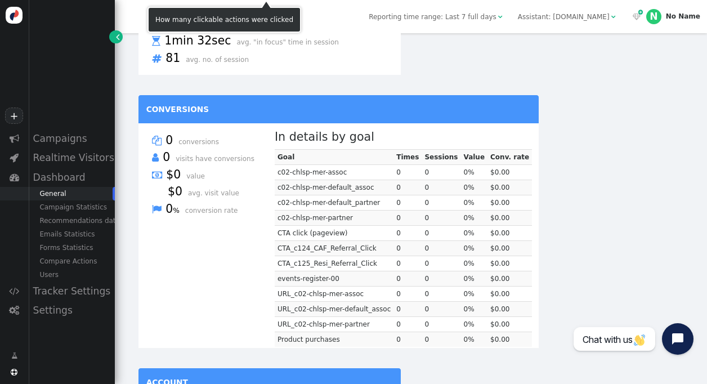
scroll to position [843, 0]
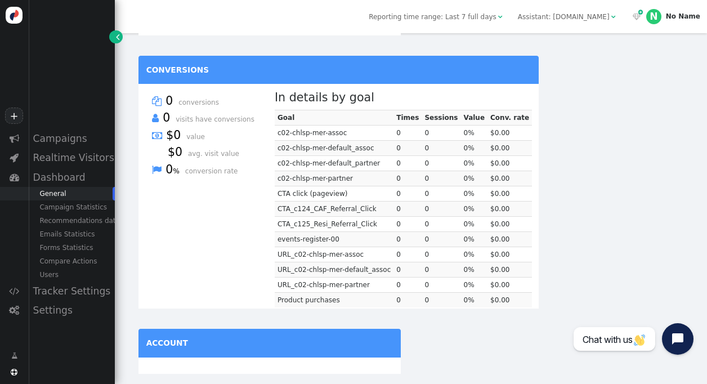
click at [90, 201] on div "Campaign Statistics" at bounding box center [71, 207] width 87 height 14
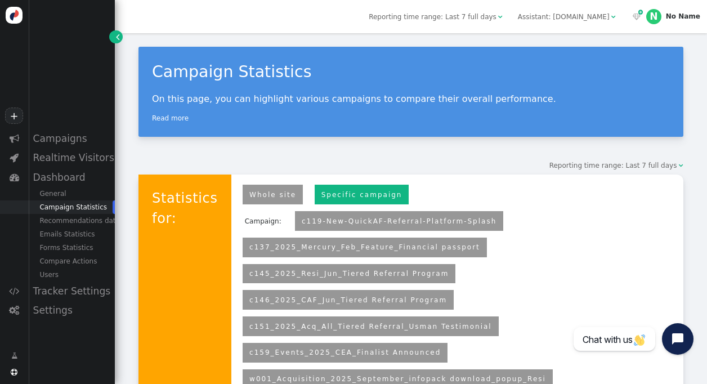
click at [79, 219] on div "Recommendations data" at bounding box center [71, 221] width 87 height 14
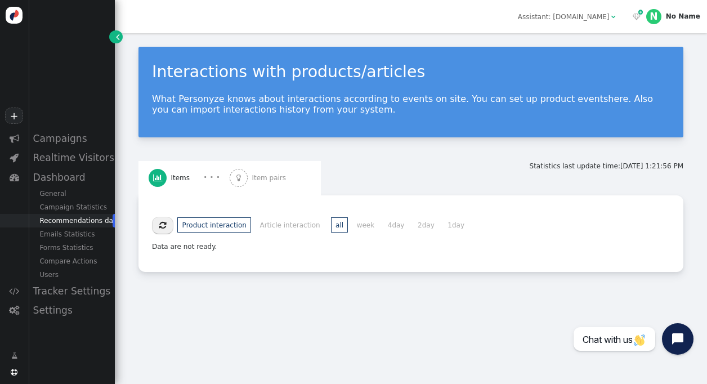
click at [74, 240] on div "Emails Statistics" at bounding box center [71, 234] width 87 height 14
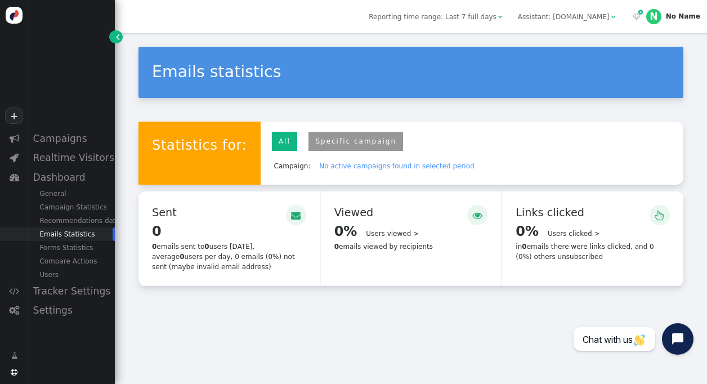
click at [364, 138] on link "Specific campaign" at bounding box center [355, 142] width 95 height 20
click at [353, 142] on link "Specific campaign" at bounding box center [355, 142] width 95 height 20
click at [73, 248] on div "Forms Statistics" at bounding box center [71, 248] width 87 height 14
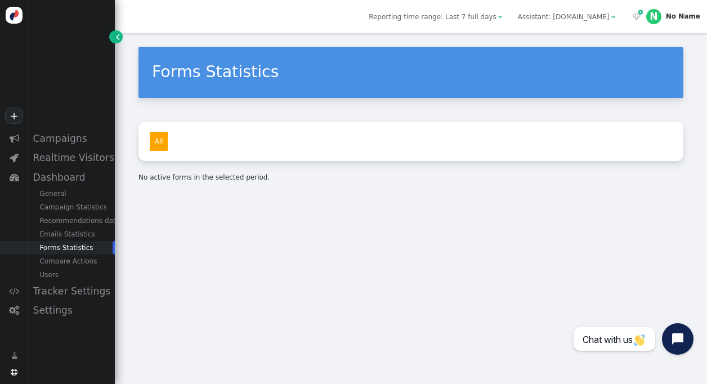
click at [72, 262] on div "Compare Actions" at bounding box center [71, 261] width 87 height 14
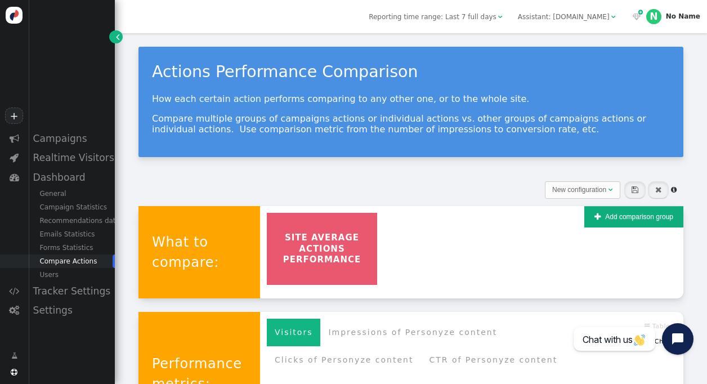
click at [50, 198] on div "General" at bounding box center [71, 194] width 87 height 14
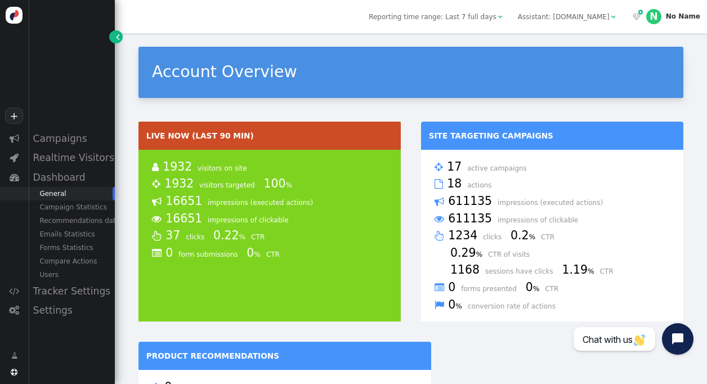
click at [50, 214] on div "Campaign Statistics" at bounding box center [71, 207] width 87 height 14
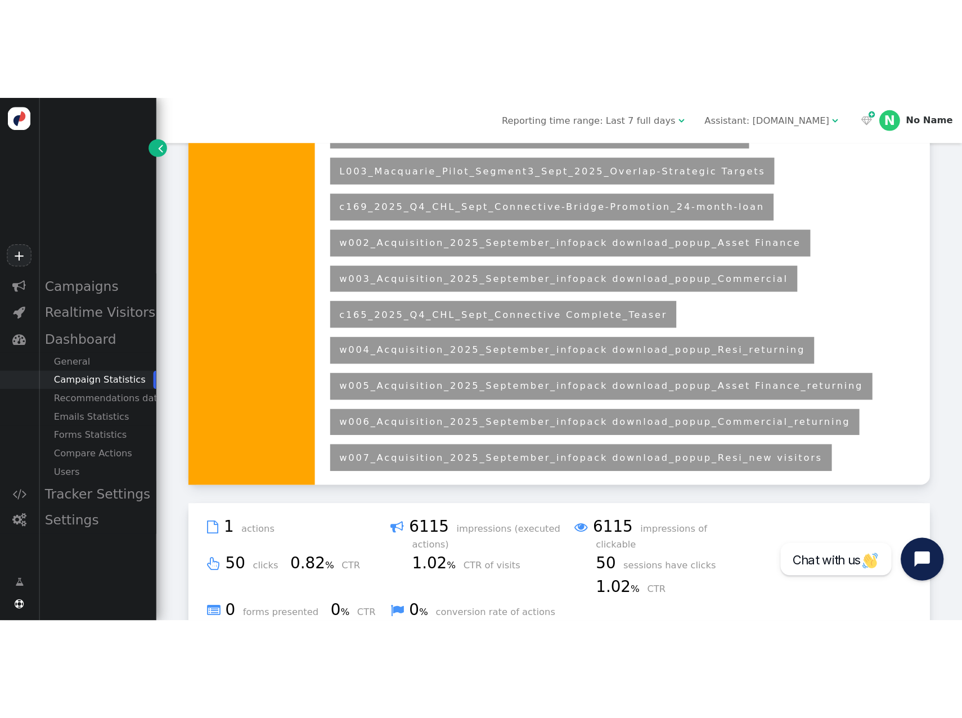
scroll to position [404, 0]
